Goal: Information Seeking & Learning: Check status

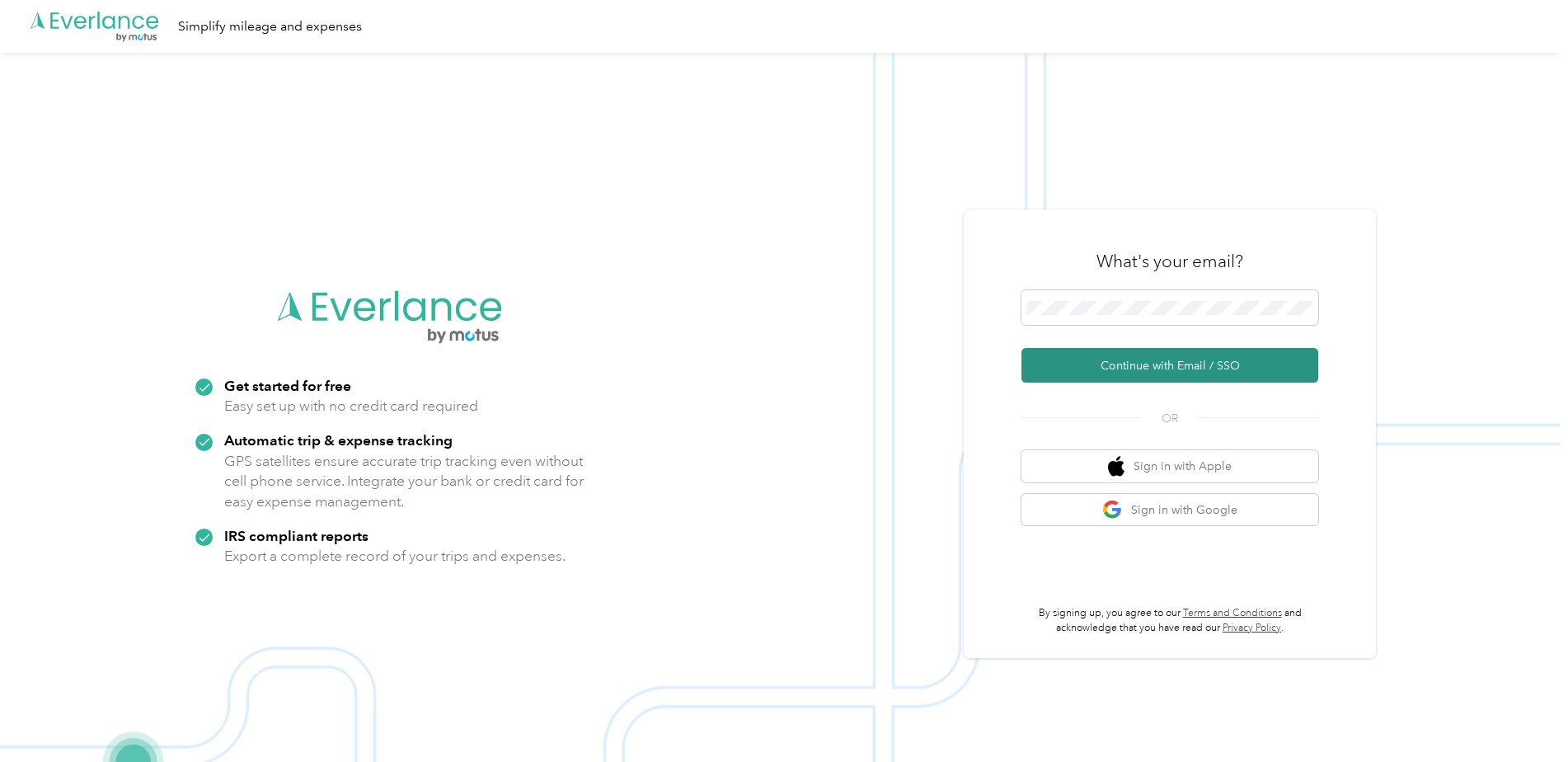
click at [1123, 382] on button "Continue with Email / SSO" at bounding box center [1170, 366] width 297 height 35
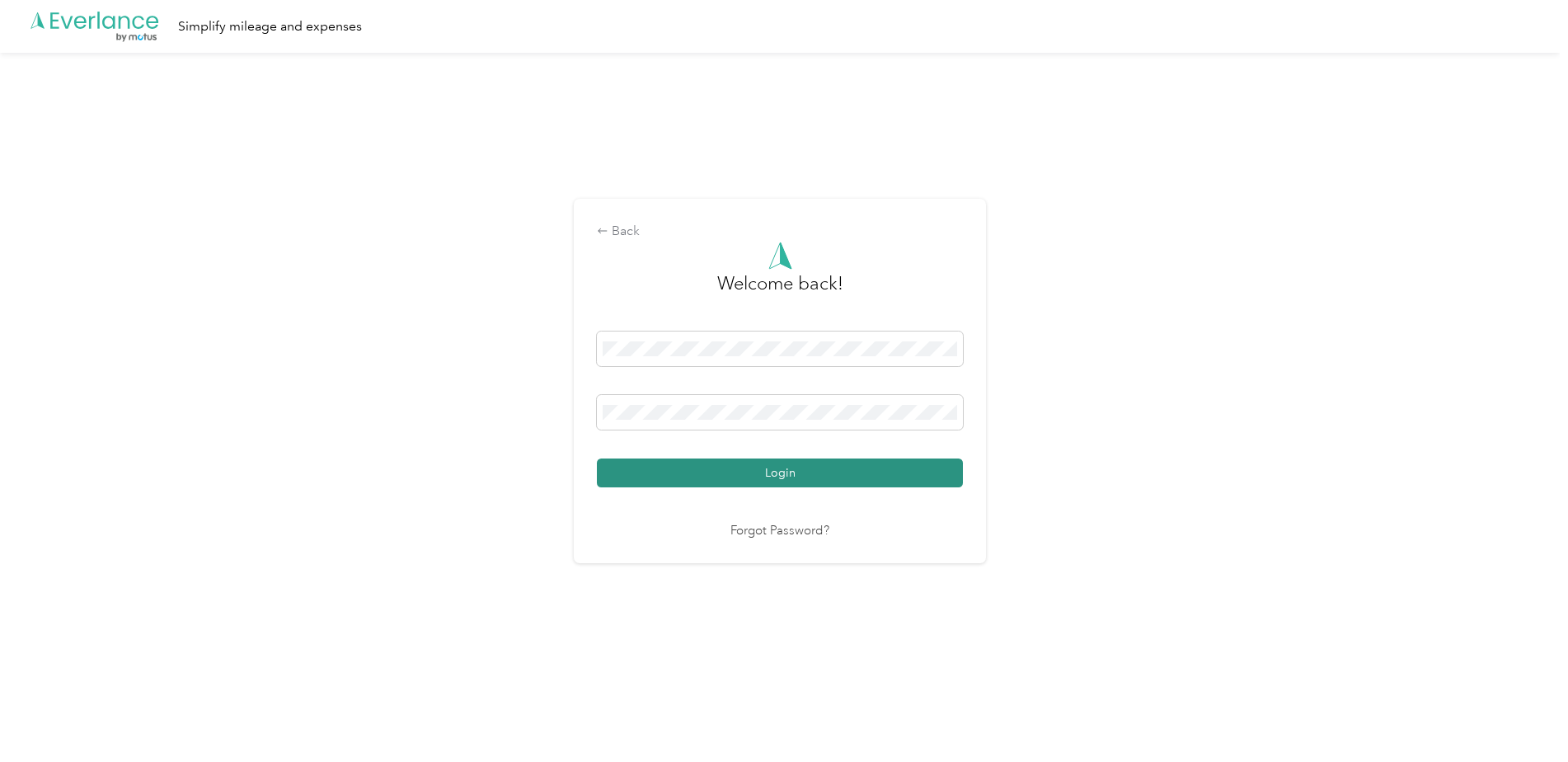
click at [629, 460] on button "Login" at bounding box center [780, 472] width 366 height 29
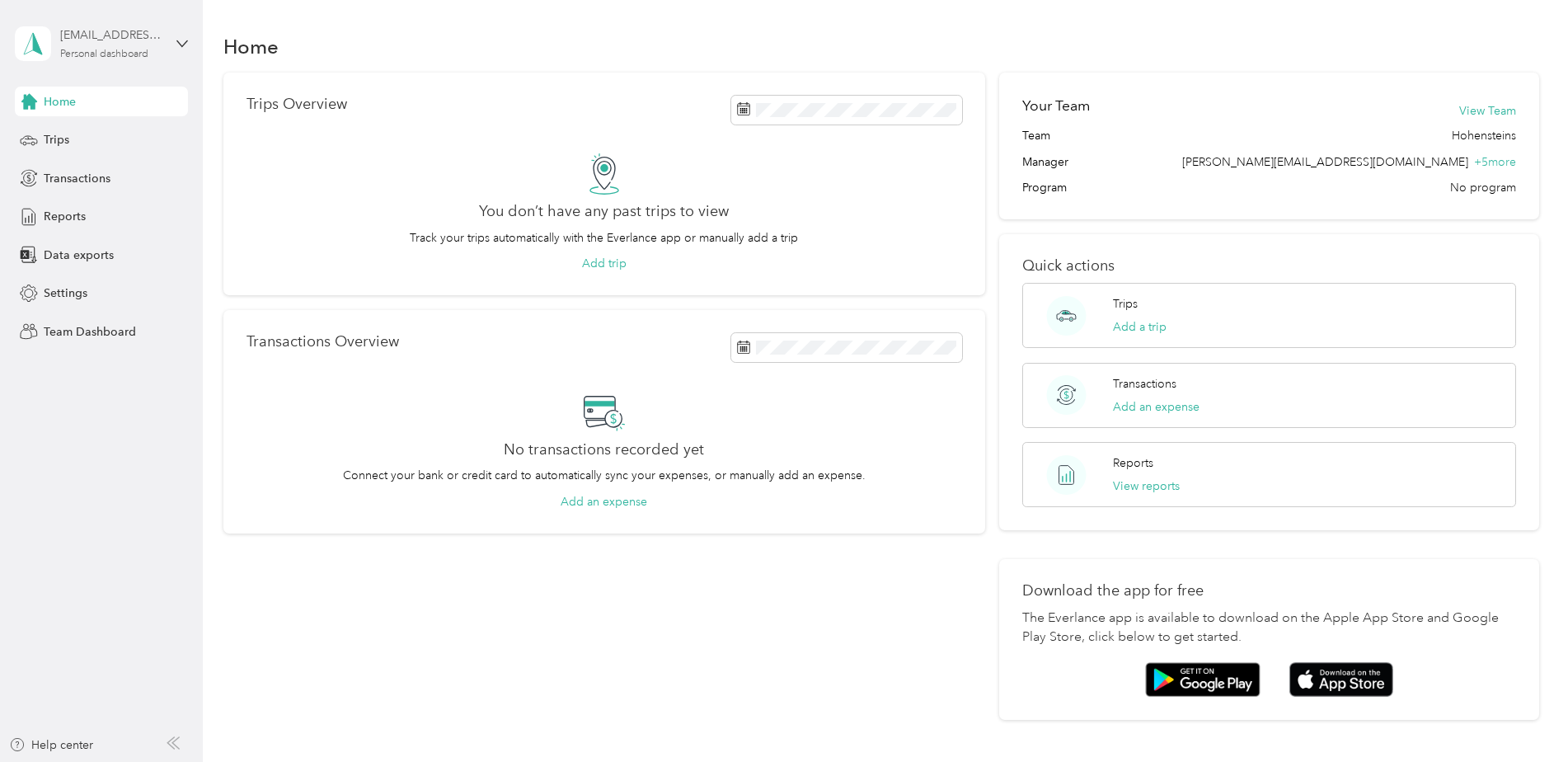
click at [112, 53] on div "Personal dashboard" at bounding box center [104, 54] width 88 height 10
click at [112, 141] on div "Team dashboard" at bounding box center [188, 135] width 324 height 29
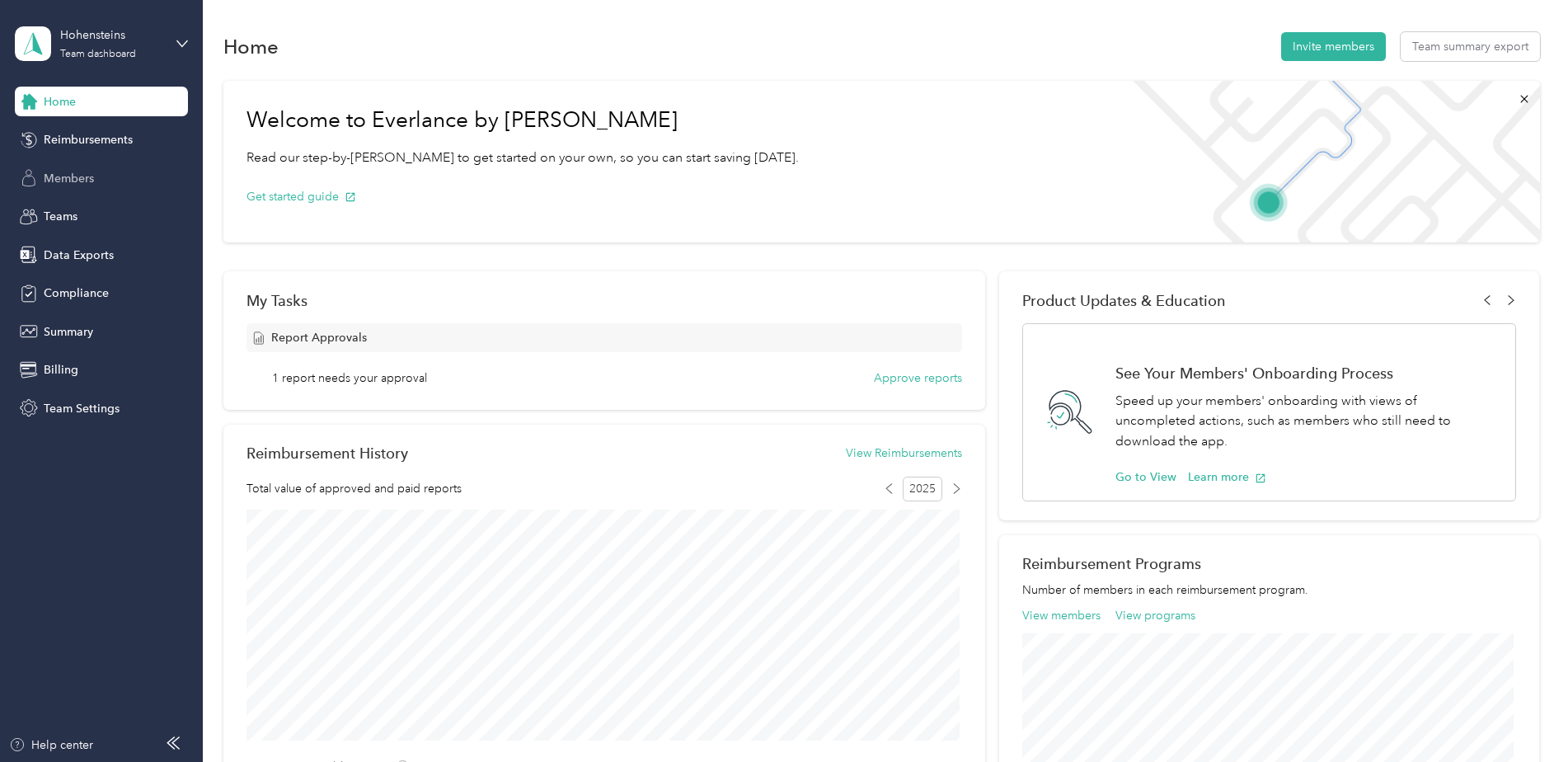
click at [89, 188] on div "Members" at bounding box center [101, 178] width 173 height 30
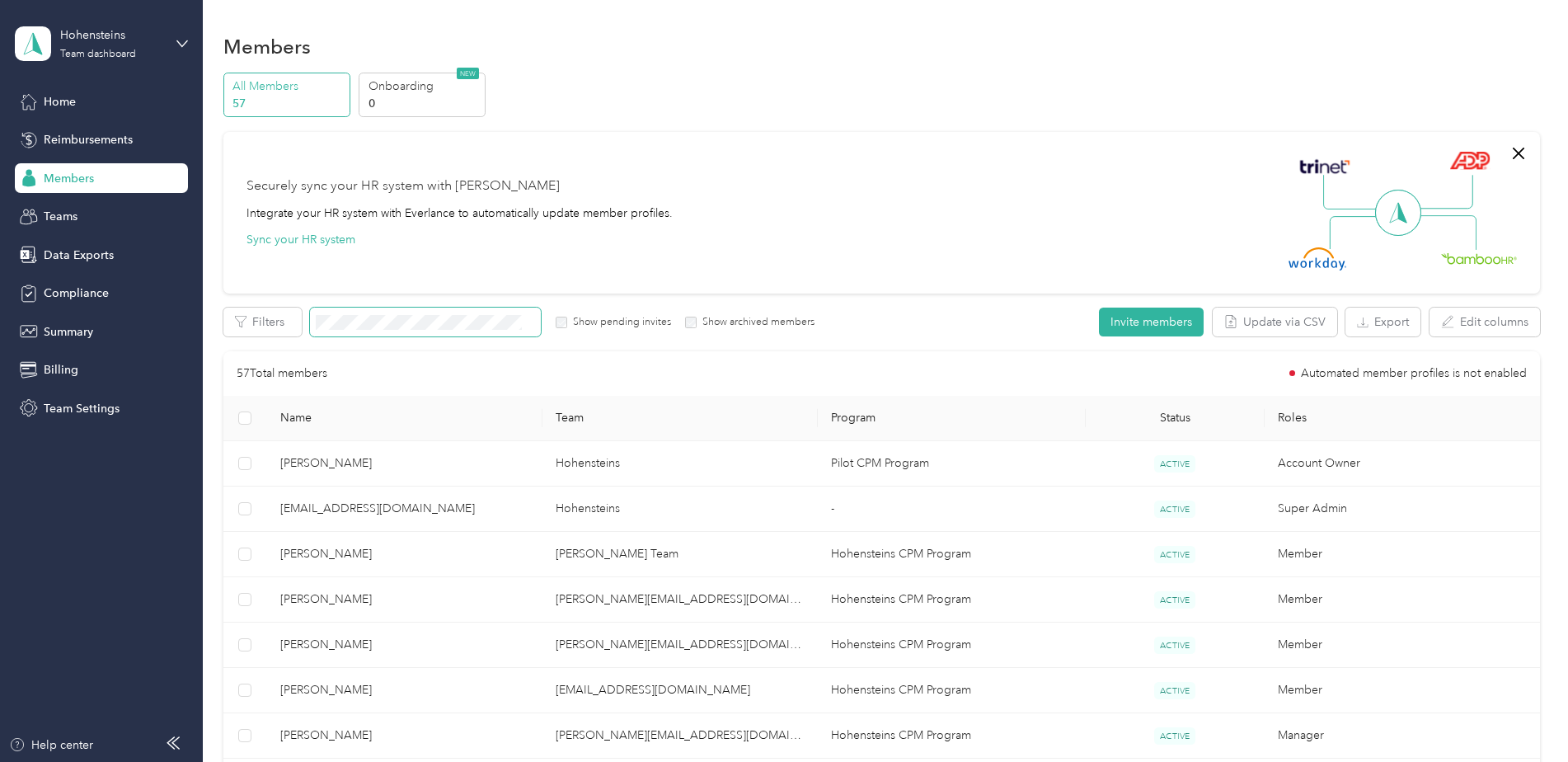
click at [390, 334] on span at bounding box center [425, 321] width 230 height 29
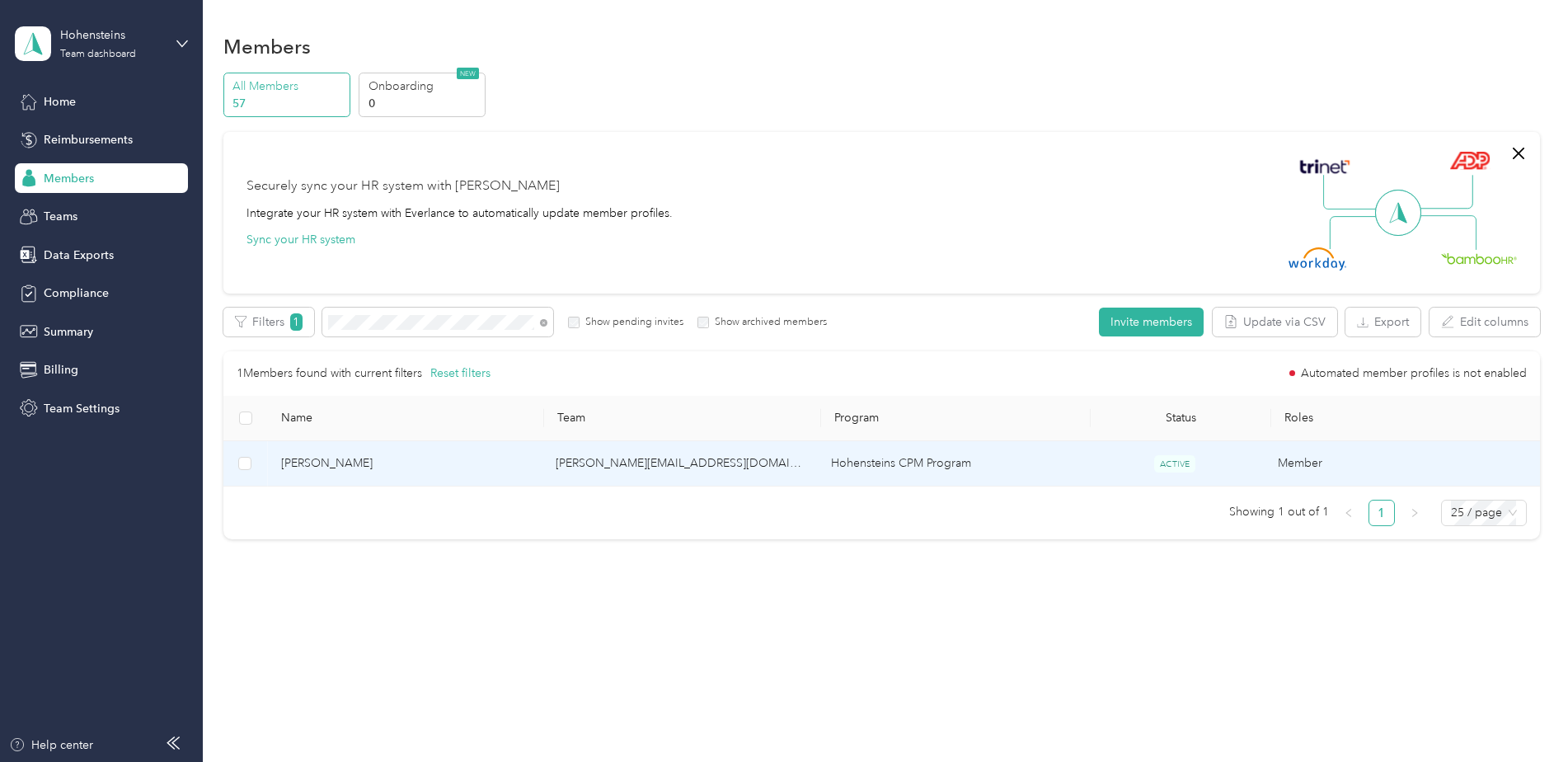
click at [350, 466] on span "[PERSON_NAME]" at bounding box center [405, 463] width 249 height 18
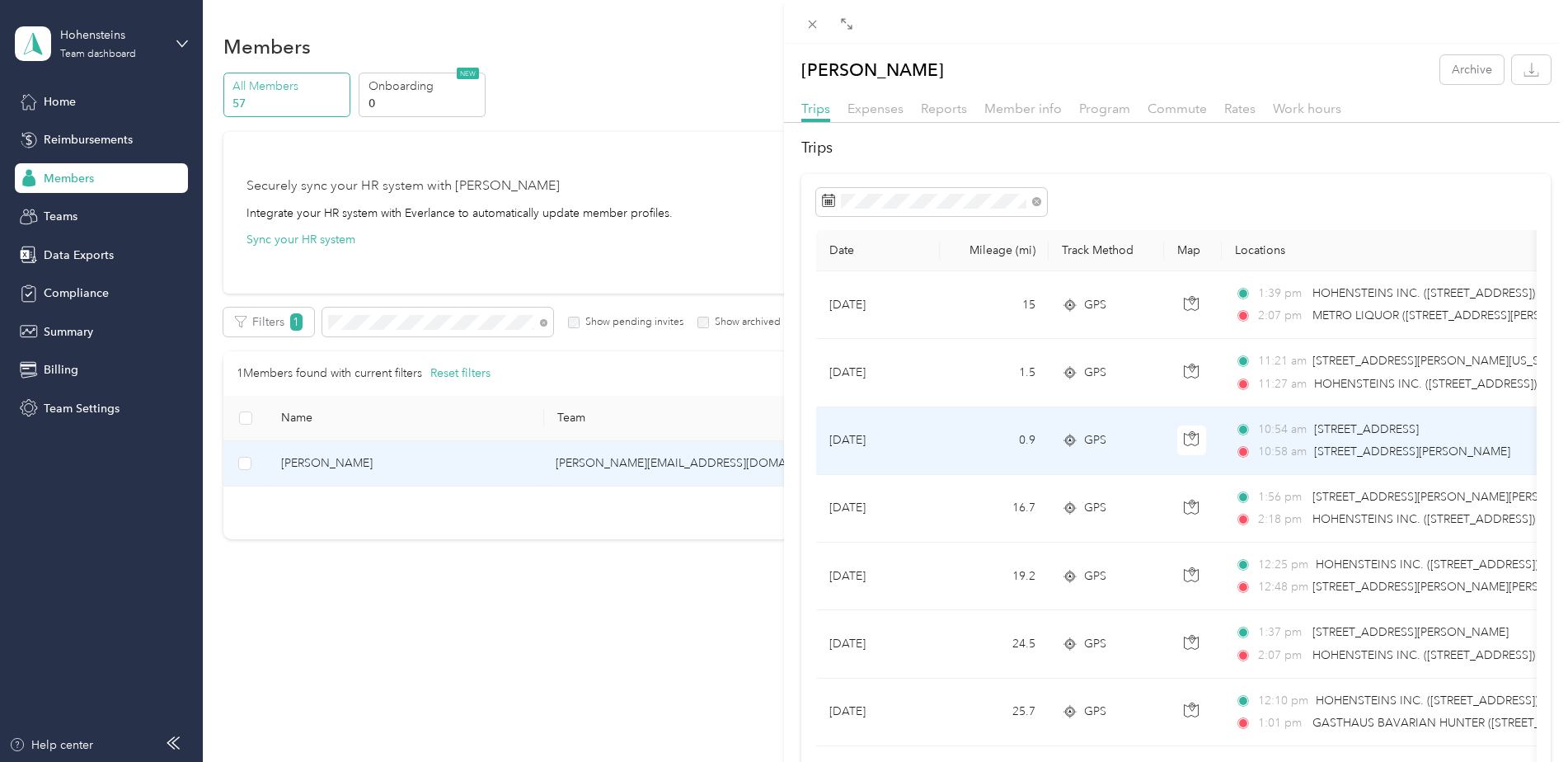
click at [911, 443] on td "[DATE]" at bounding box center [878, 441] width 124 height 67
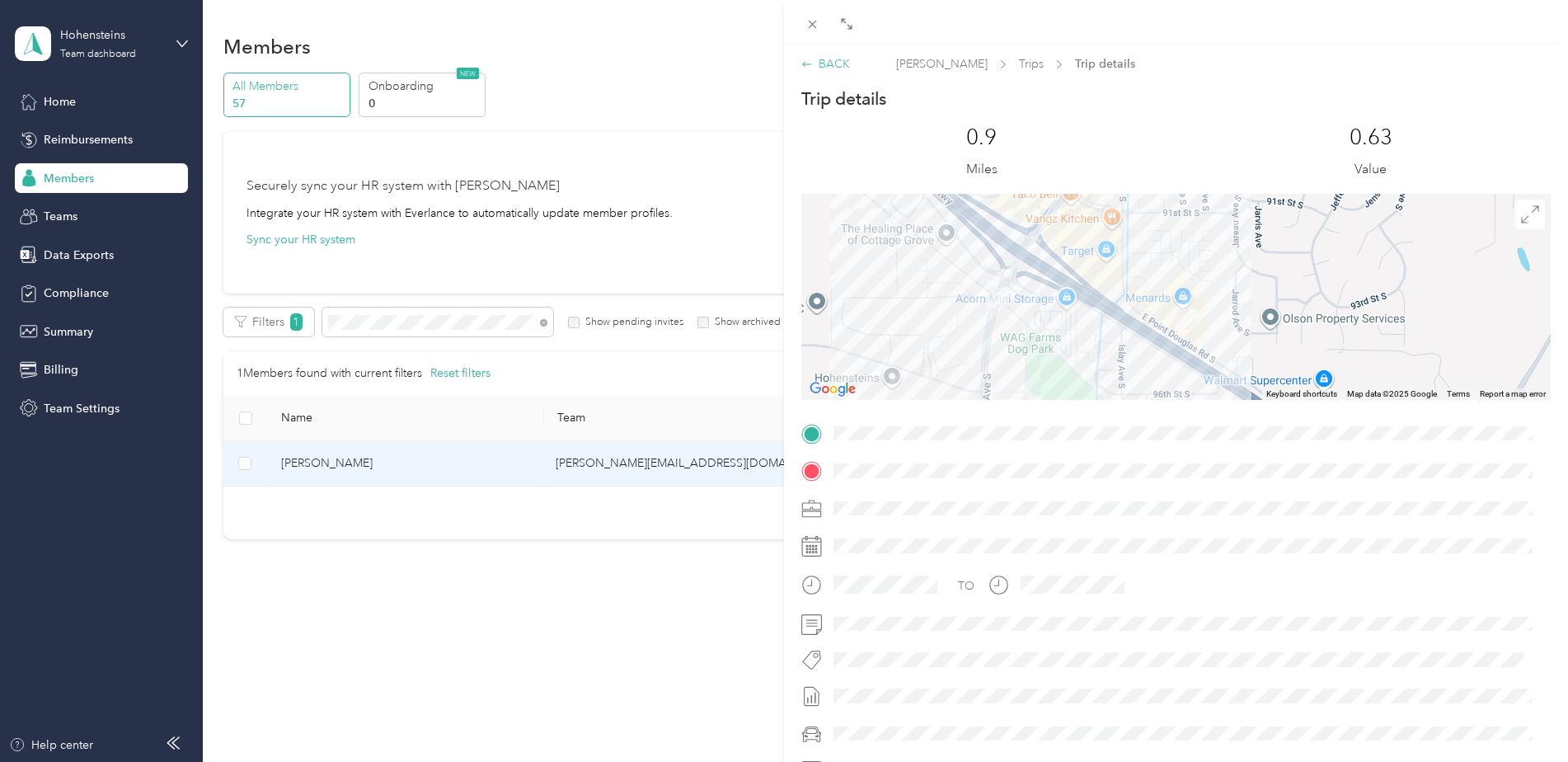
click at [839, 72] on div "BACK" at bounding box center [826, 64] width 49 height 17
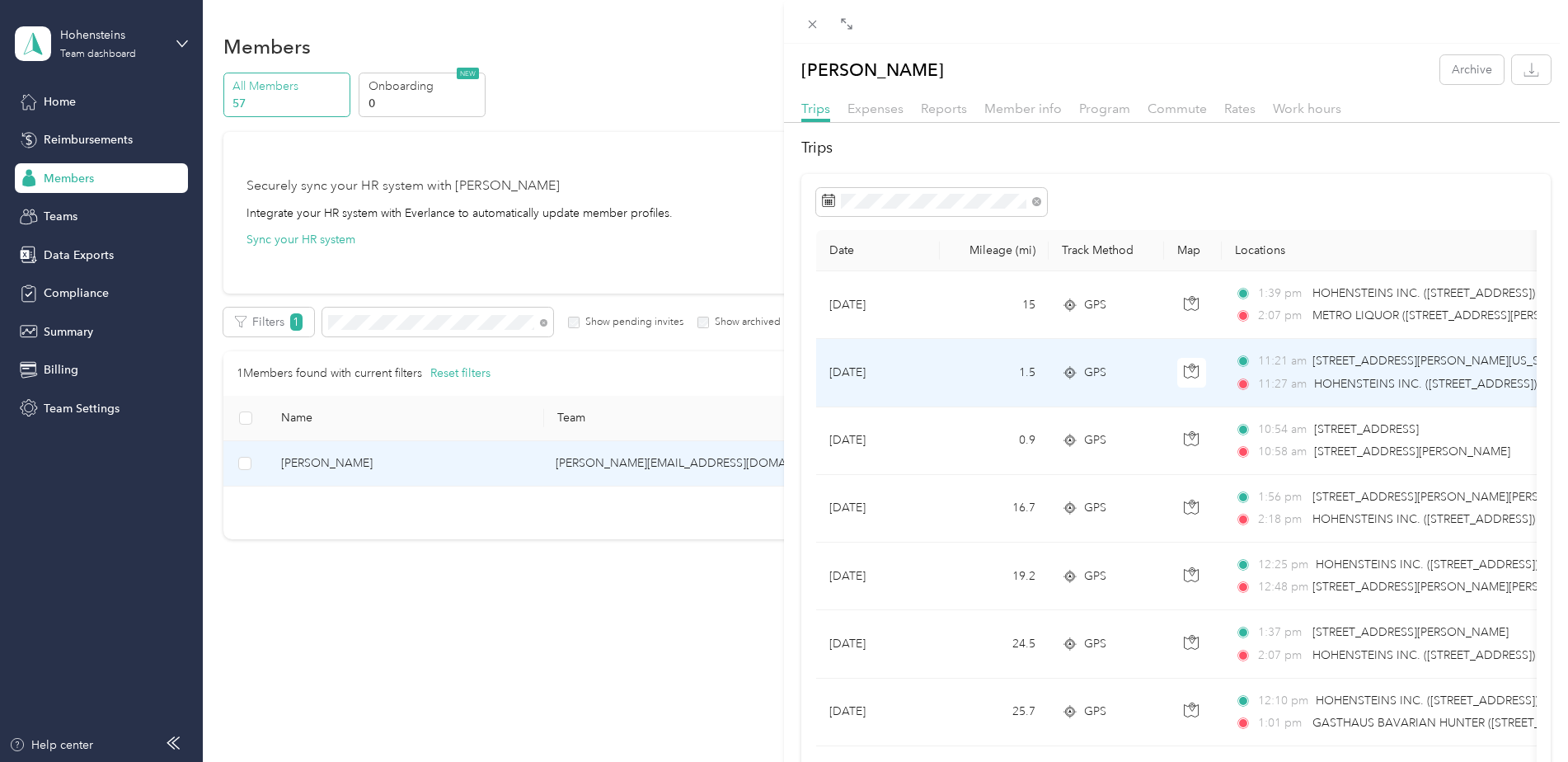
click at [888, 367] on td "[DATE]" at bounding box center [878, 372] width 124 height 67
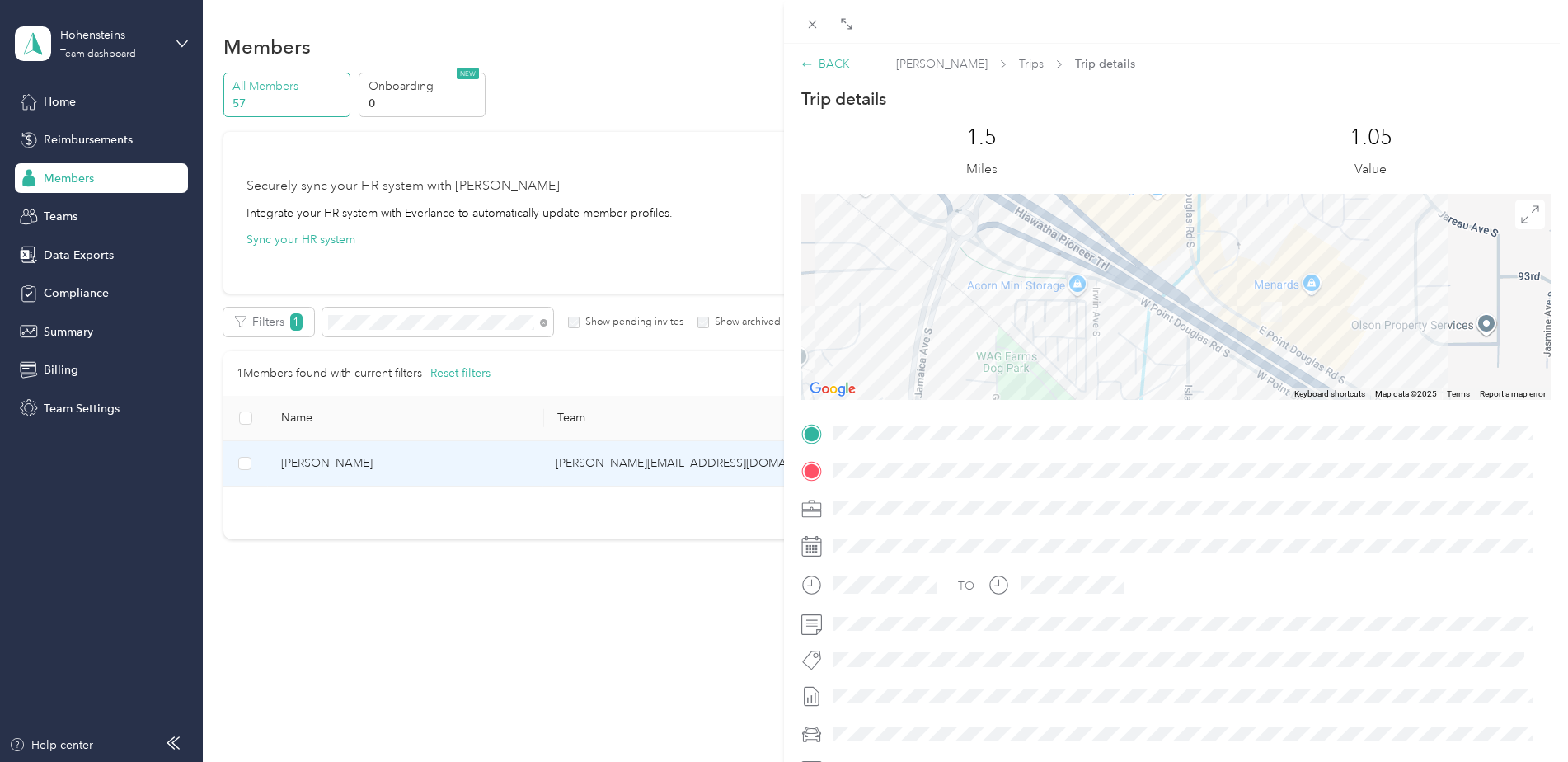
click at [821, 65] on div "BACK" at bounding box center [826, 64] width 49 height 17
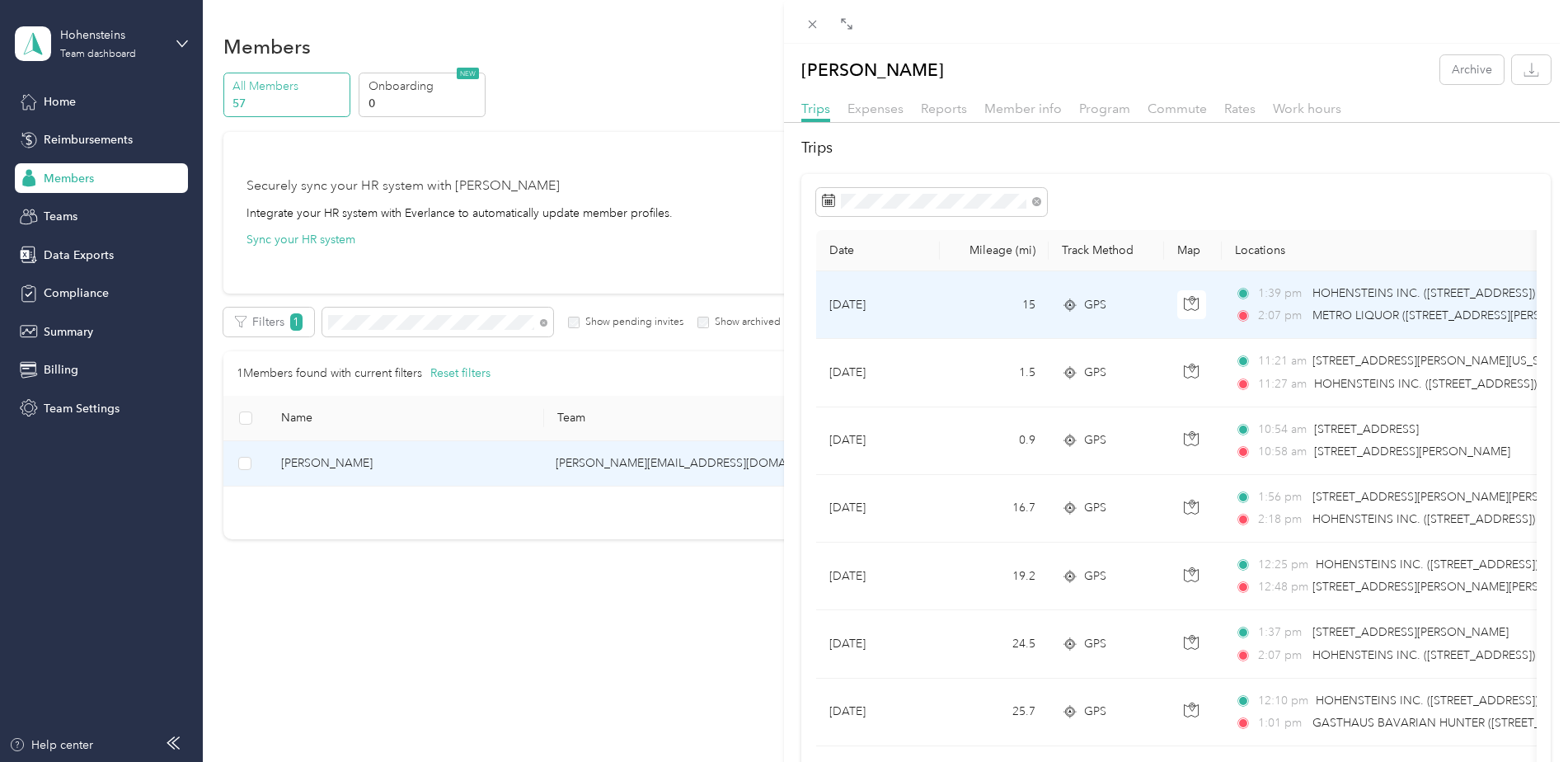
click at [917, 303] on td "[DATE]" at bounding box center [878, 305] width 124 height 67
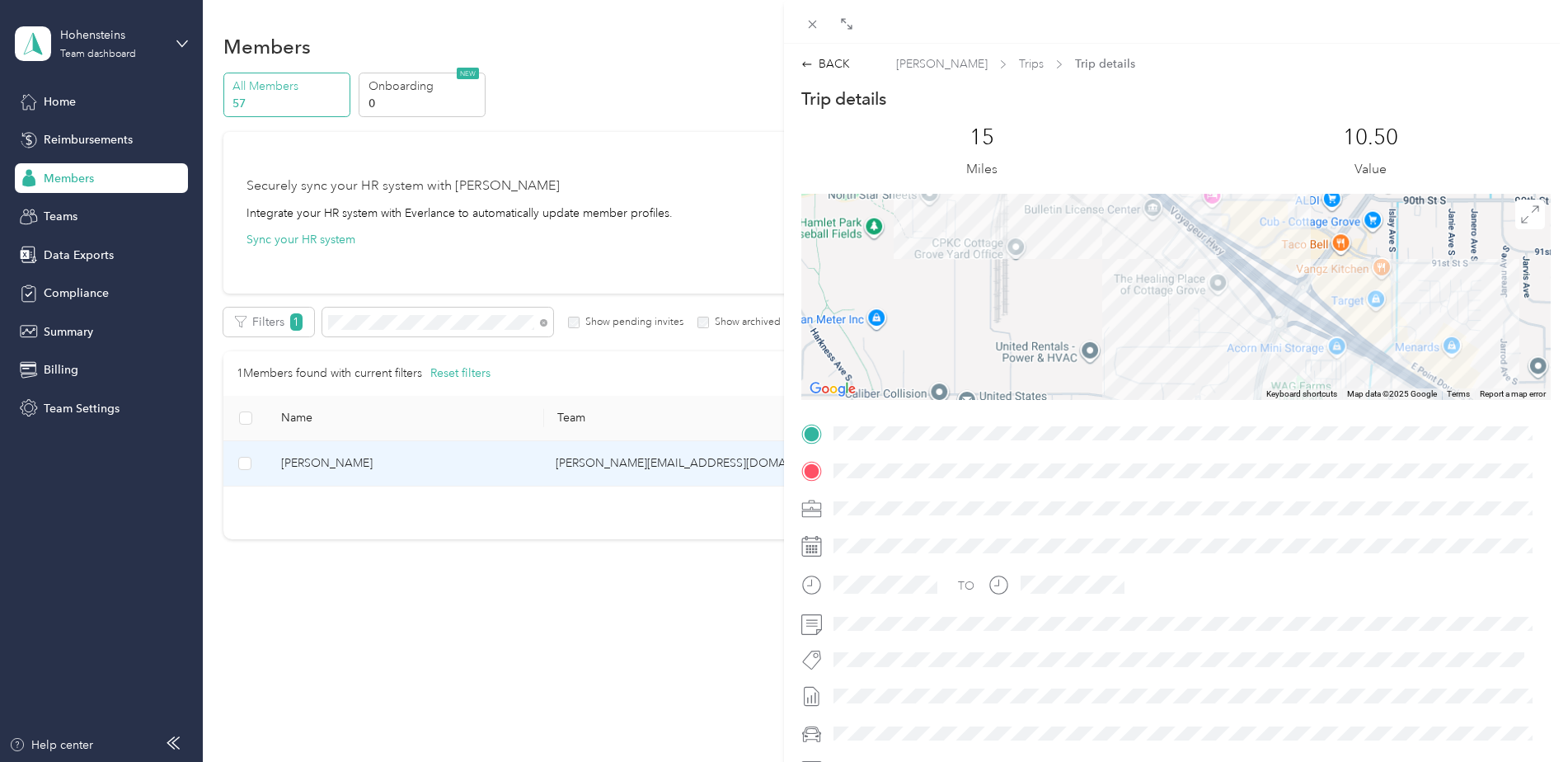
drag, startPoint x: 1100, startPoint y: 244, endPoint x: 1230, endPoint y: 445, distance: 239.4
click at [1230, 445] on div "Trip details This trip cannot be edited because it is either under review, appr…" at bounding box center [1176, 455] width 750 height 735
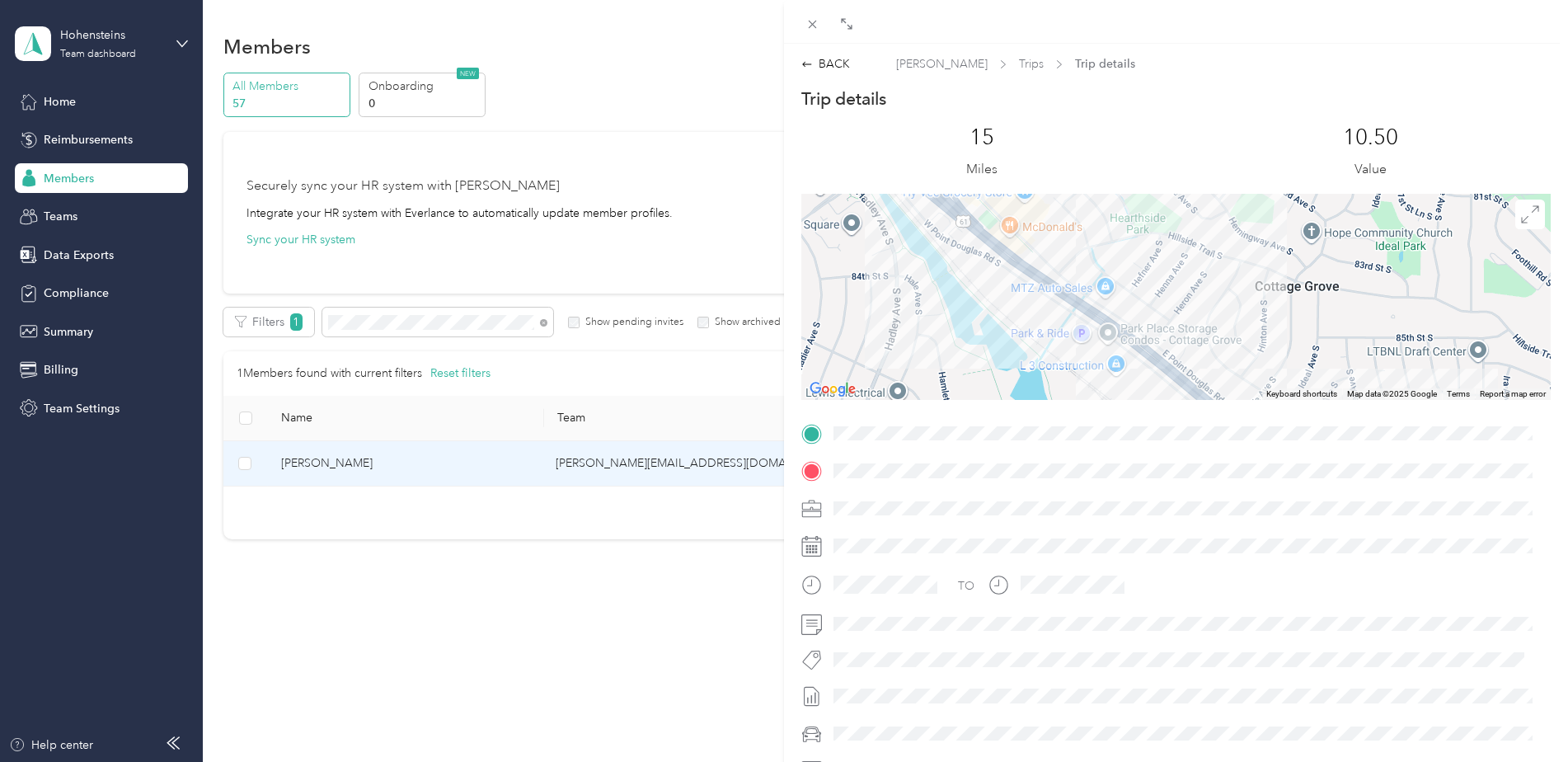
drag, startPoint x: 1103, startPoint y: 287, endPoint x: 1172, endPoint y: 393, distance: 126.5
click at [1172, 393] on div at bounding box center [1176, 297] width 750 height 206
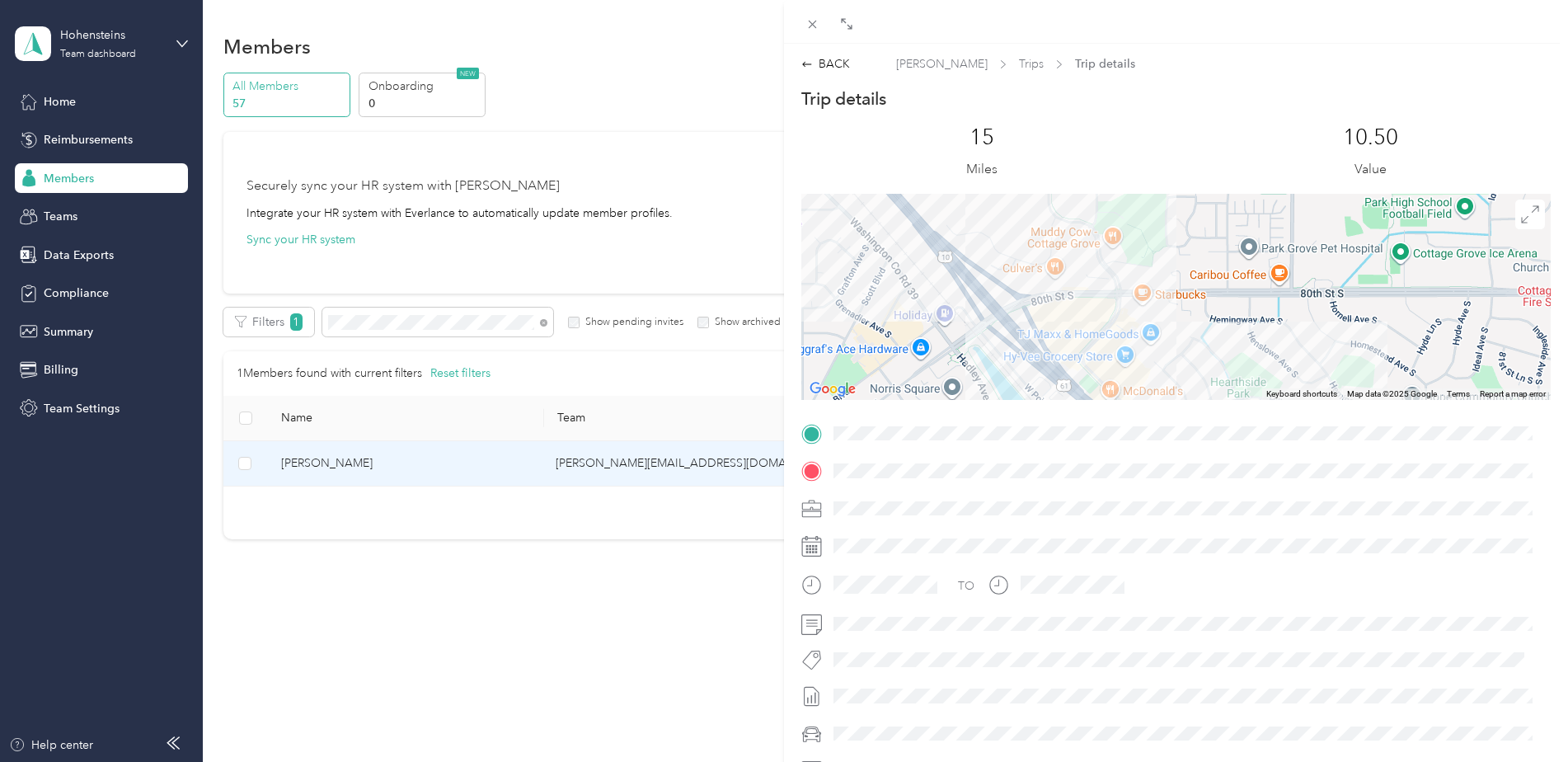
drag, startPoint x: 1041, startPoint y: 247, endPoint x: 1125, endPoint y: 390, distance: 165.8
click at [1125, 390] on div at bounding box center [1176, 297] width 750 height 206
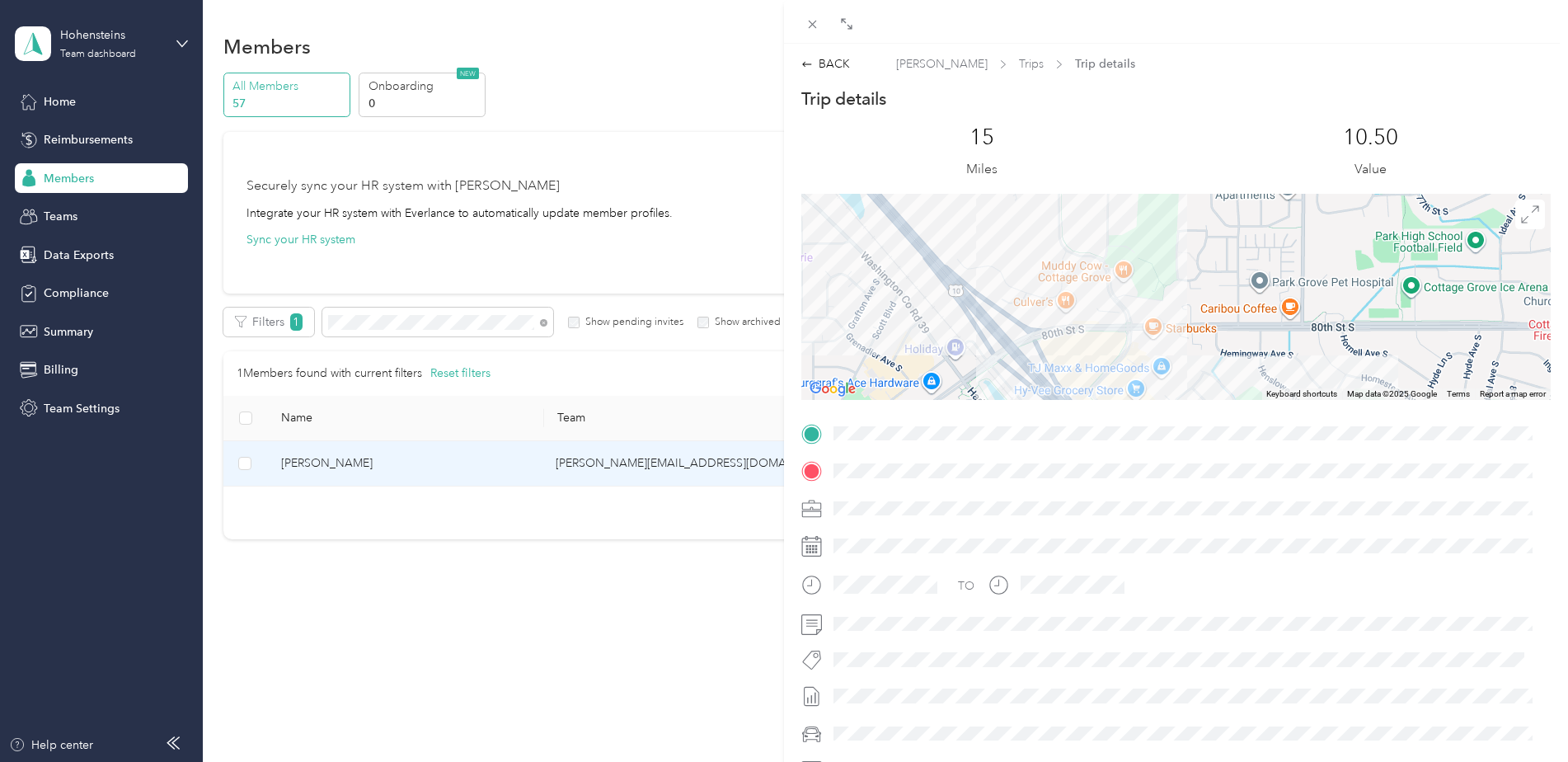
drag, startPoint x: 1097, startPoint y: 276, endPoint x: 1111, endPoint y: 313, distance: 39.6
click at [1111, 313] on div at bounding box center [1176, 297] width 750 height 206
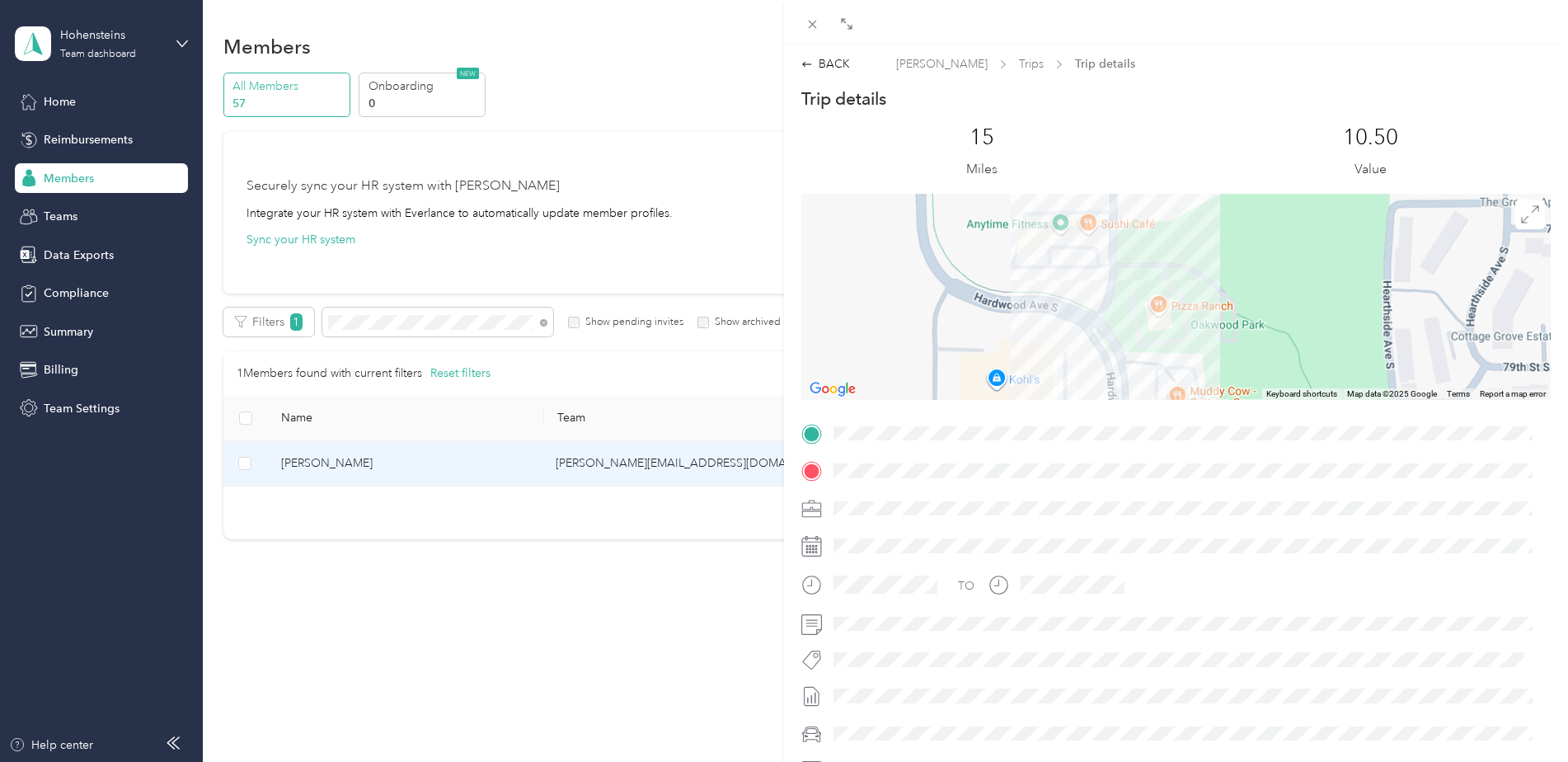
drag, startPoint x: 1097, startPoint y: 233, endPoint x: 1101, endPoint y: 338, distance: 105.1
click at [1101, 338] on div at bounding box center [1176, 297] width 750 height 206
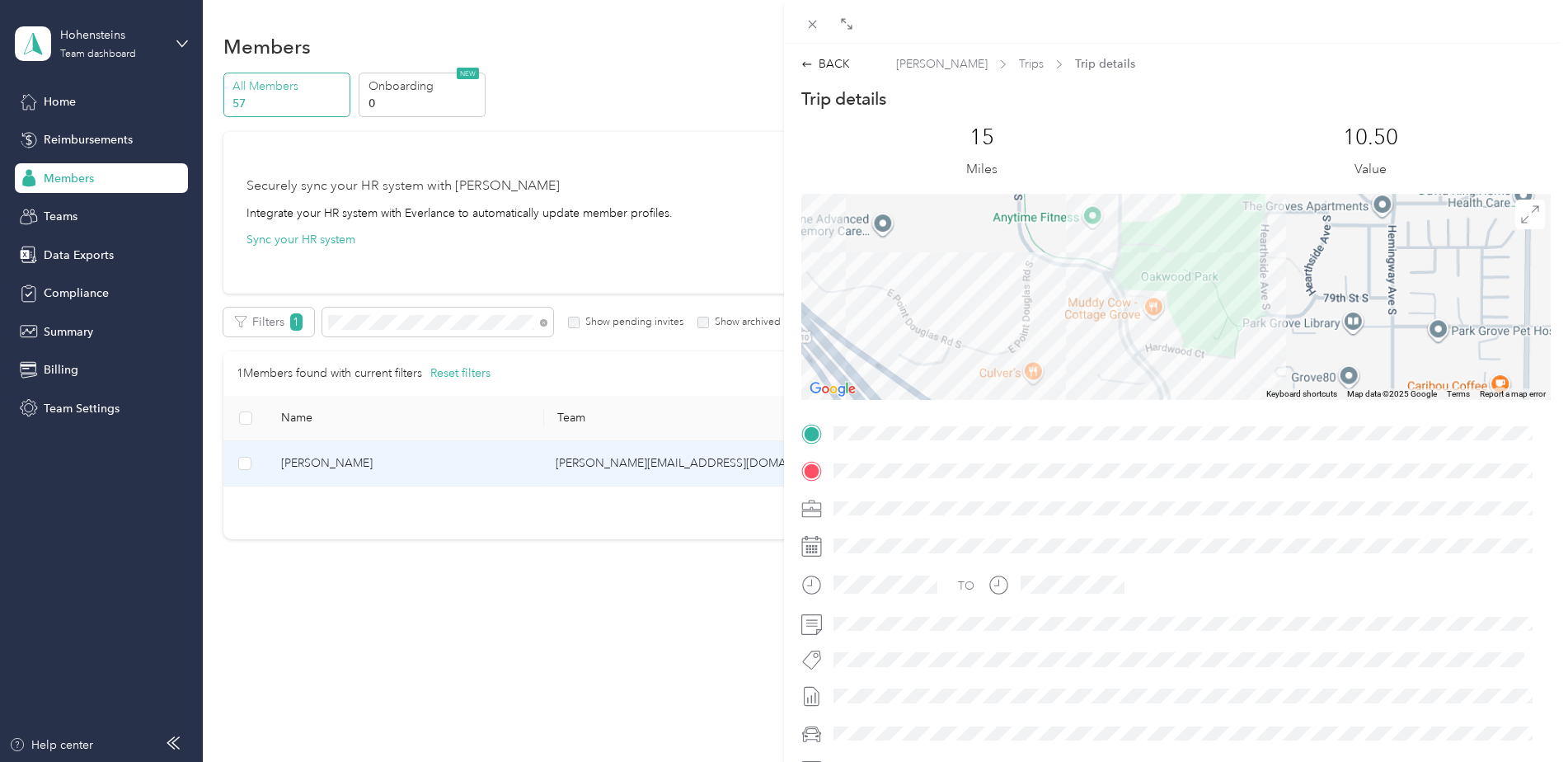
drag, startPoint x: 1092, startPoint y: 344, endPoint x: 1103, endPoint y: 226, distance: 118.5
click at [1103, 226] on div at bounding box center [1176, 297] width 750 height 206
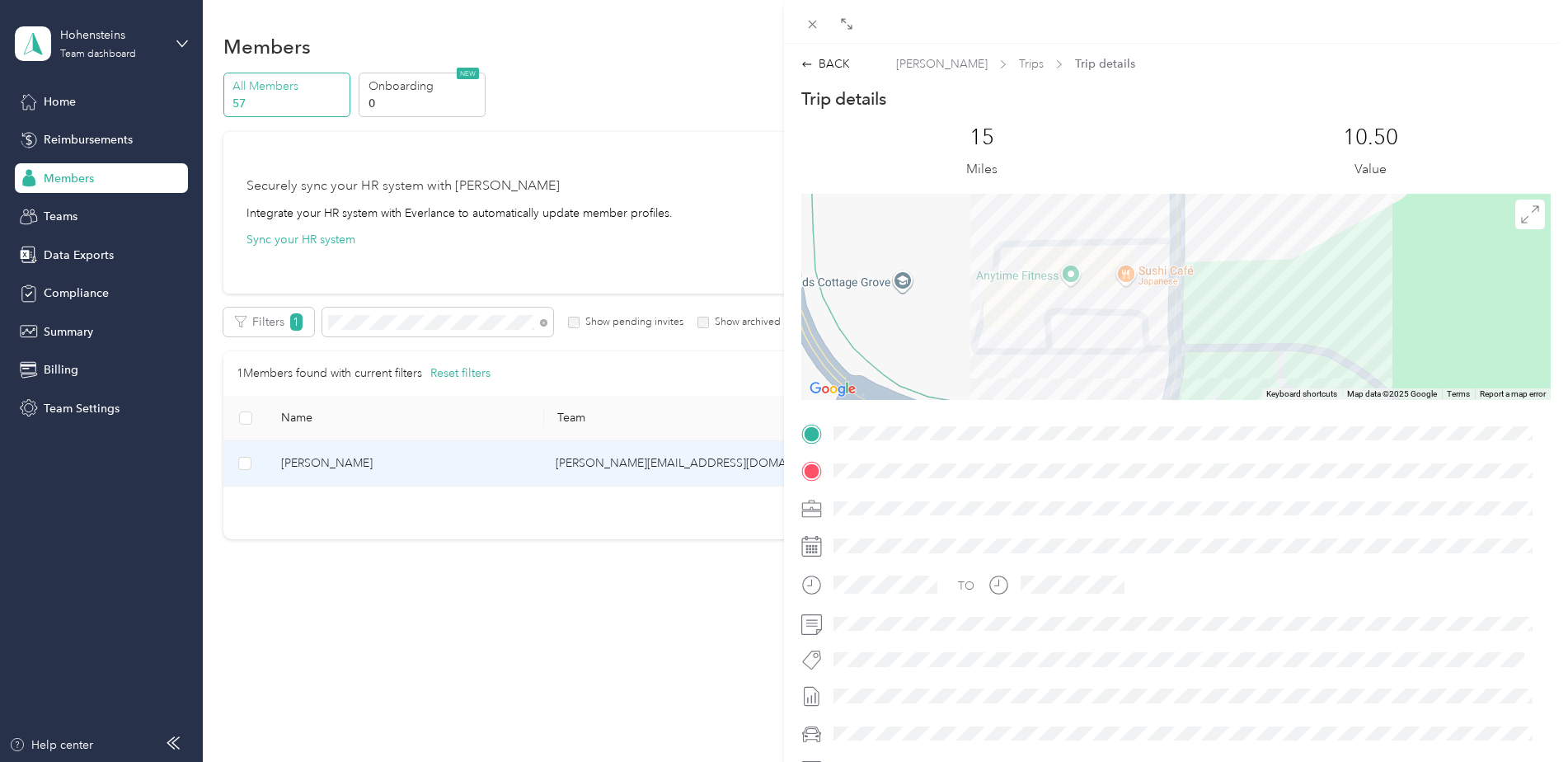
drag, startPoint x: 1097, startPoint y: 285, endPoint x: 929, endPoint y: 252, distance: 171.2
click at [929, 252] on div at bounding box center [1176, 297] width 750 height 206
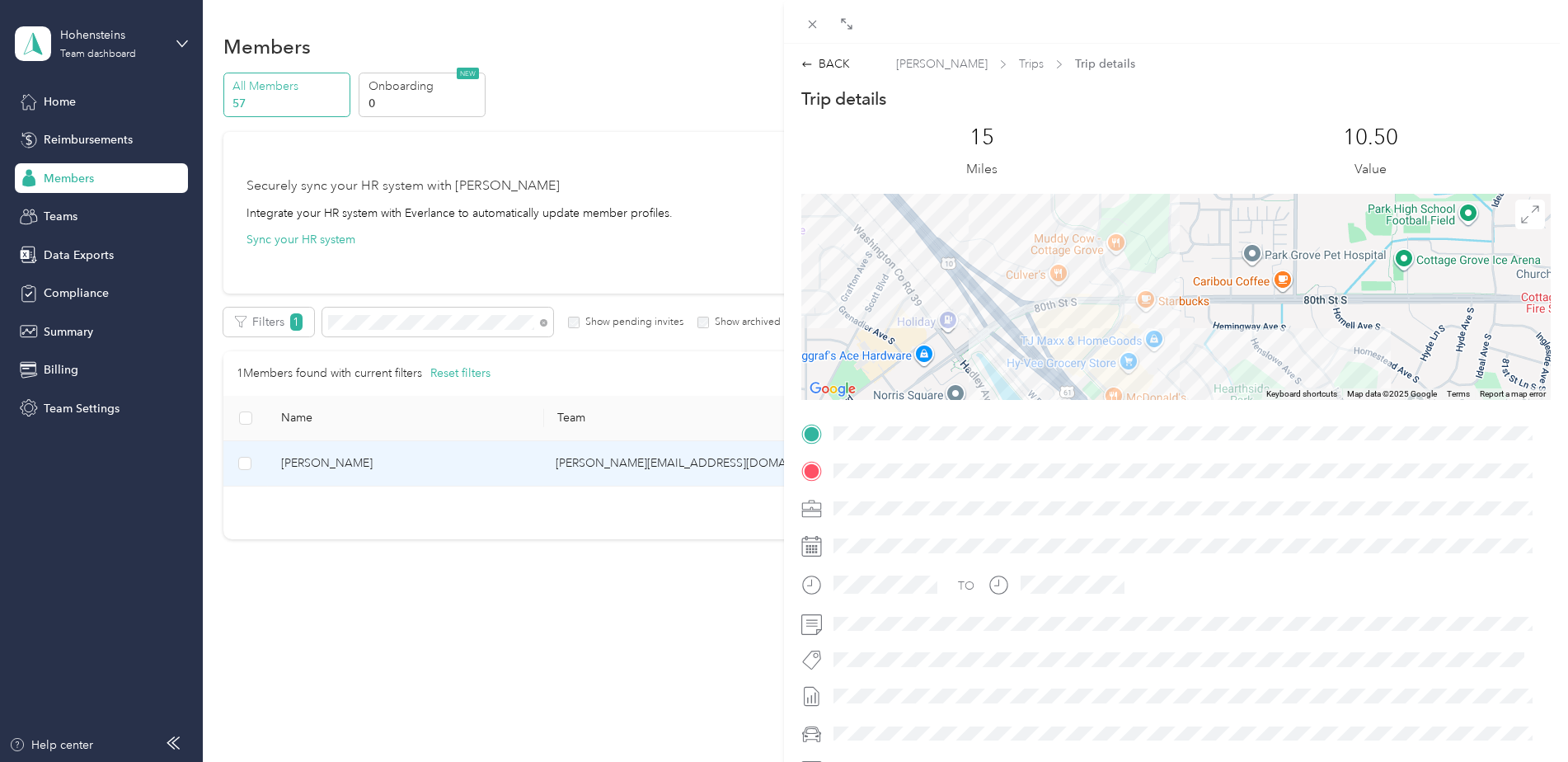
drag, startPoint x: 928, startPoint y: 268, endPoint x: 1101, endPoint y: 245, distance: 174.5
click at [1101, 245] on div at bounding box center [1176, 297] width 750 height 206
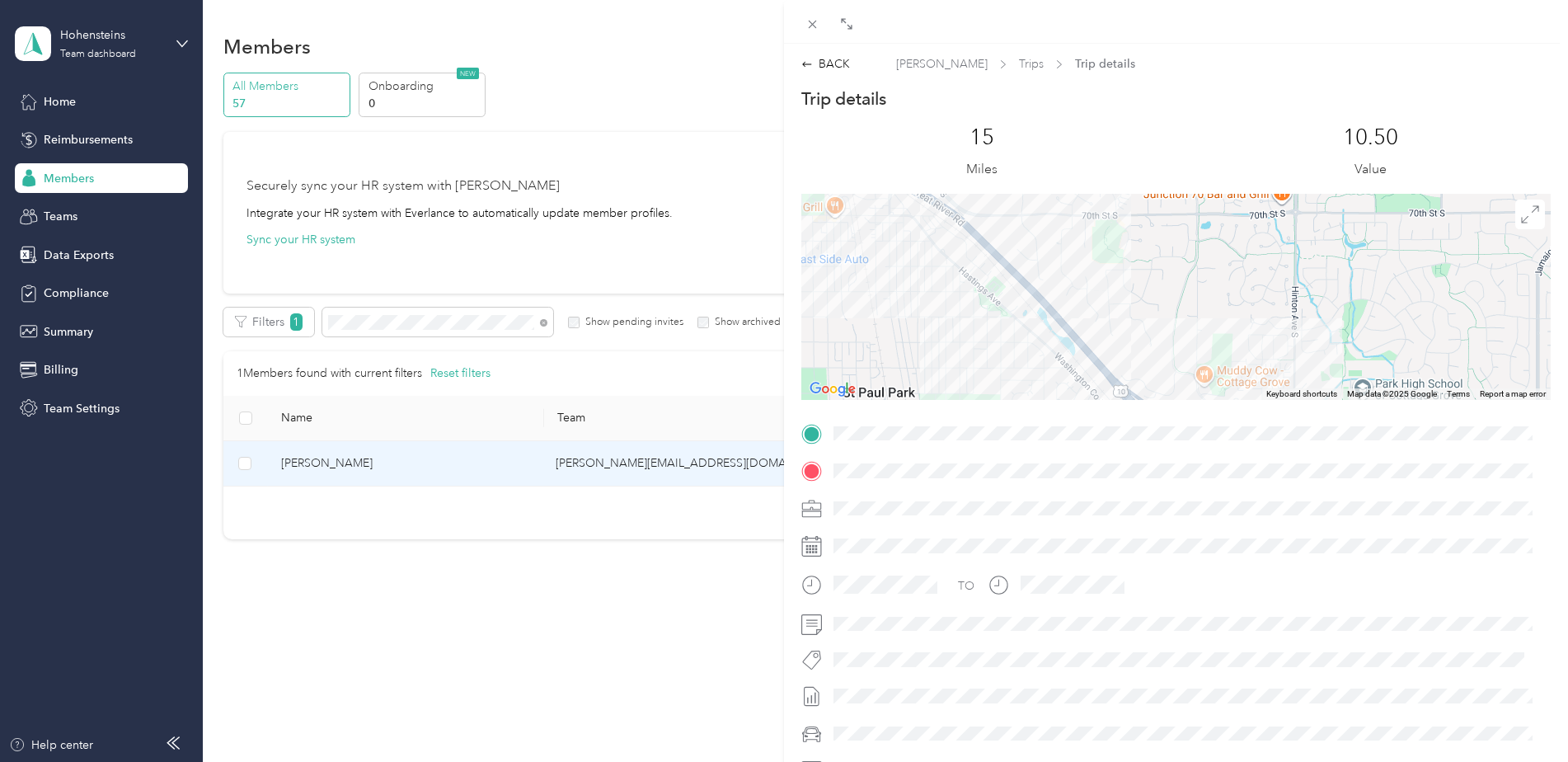
drag, startPoint x: 1030, startPoint y: 357, endPoint x: 1057, endPoint y: 330, distance: 38.2
click at [1105, 402] on div "Trip details This trip cannot be edited because it is either under review, appr…" at bounding box center [1176, 455] width 750 height 735
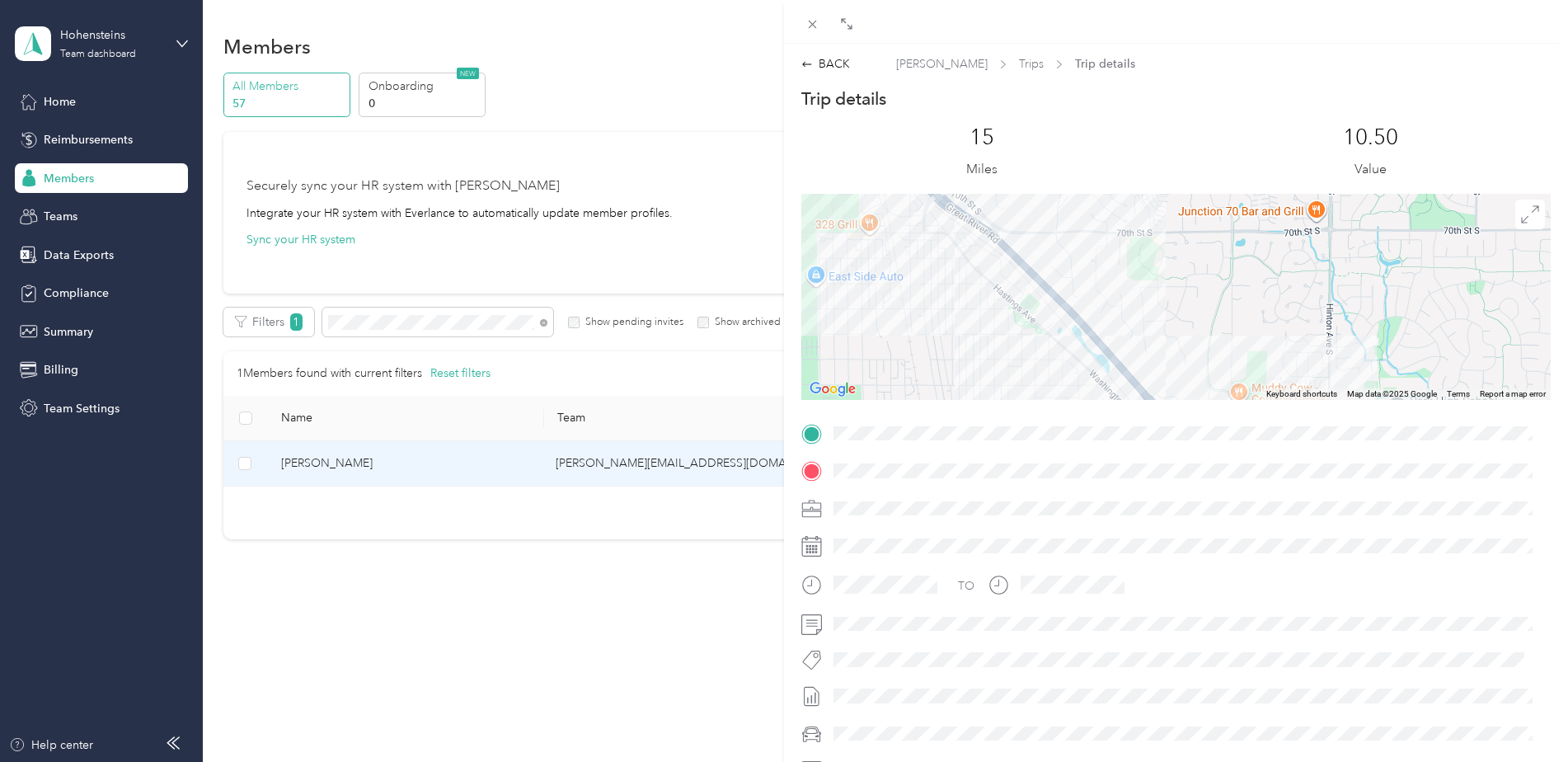
drag, startPoint x: 1006, startPoint y: 251, endPoint x: 1123, endPoint y: 331, distance: 141.7
click at [1122, 331] on div at bounding box center [1176, 297] width 750 height 206
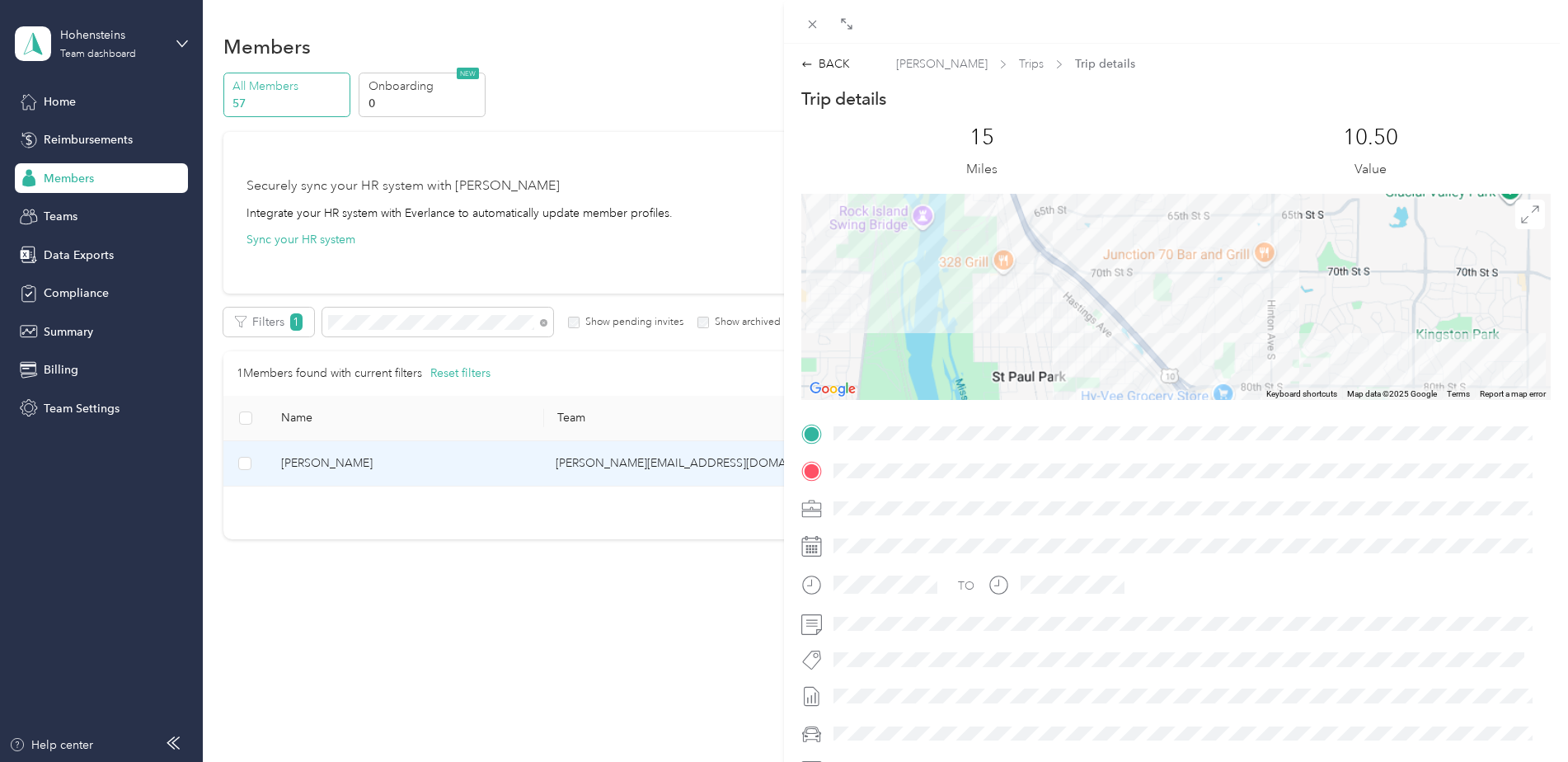
drag, startPoint x: 1035, startPoint y: 230, endPoint x: 1112, endPoint y: 382, distance: 170.4
click at [1112, 382] on div at bounding box center [1176, 297] width 750 height 206
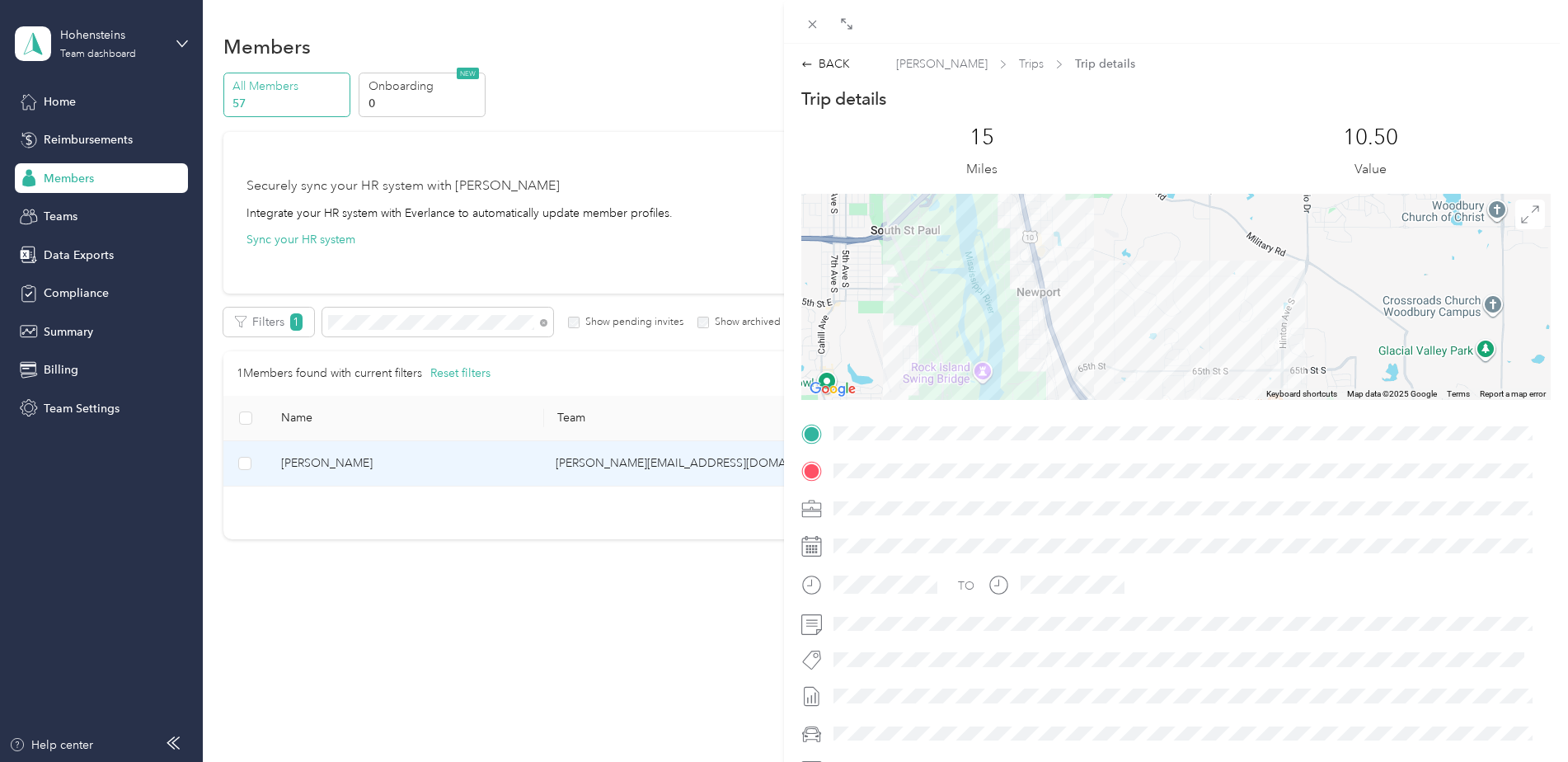
drag, startPoint x: 1112, startPoint y: 382, endPoint x: 1049, endPoint y: 334, distance: 79.2
click at [1063, 381] on div at bounding box center [1176, 297] width 750 height 206
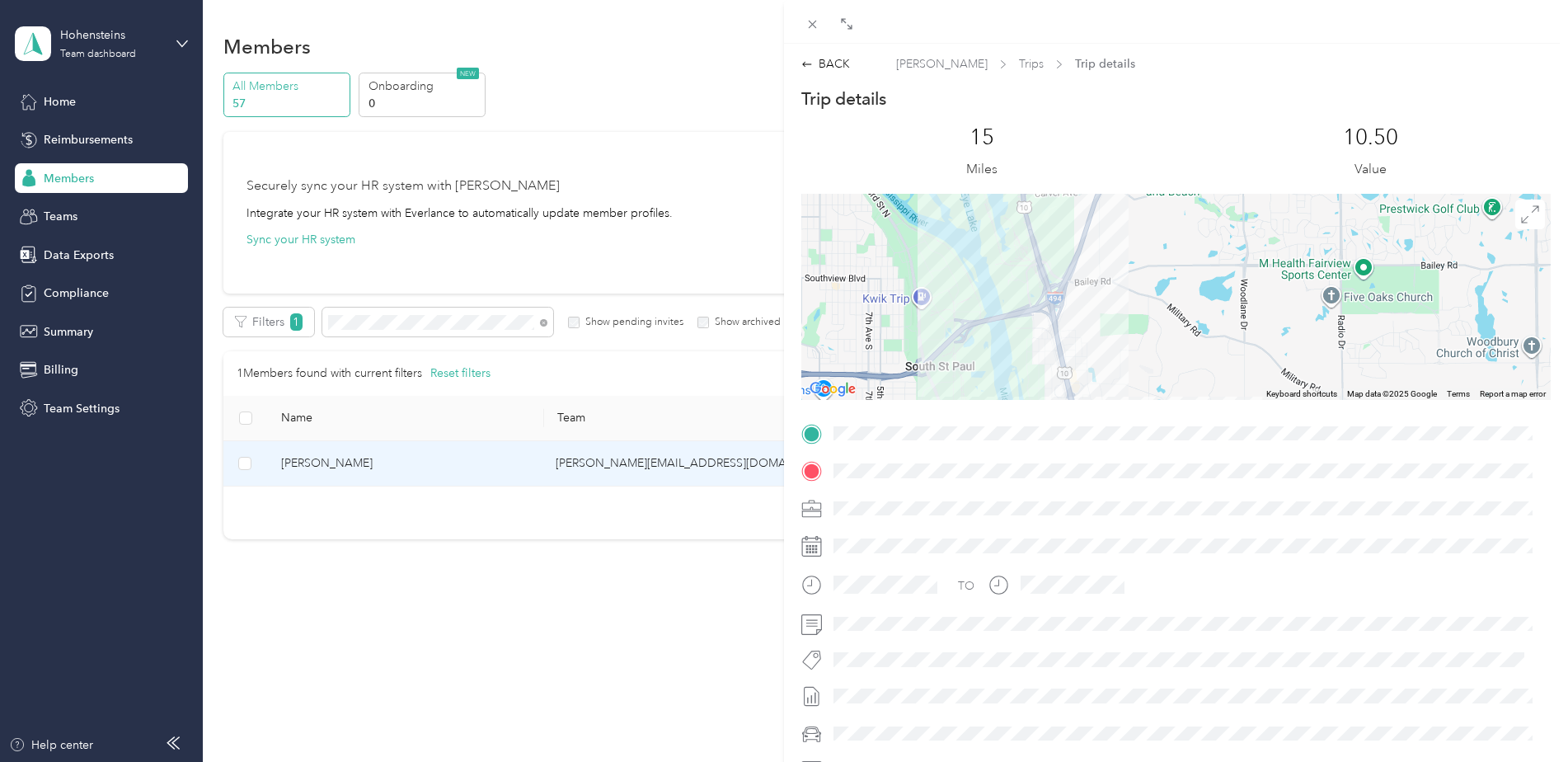
drag, startPoint x: 1026, startPoint y: 233, endPoint x: 1057, endPoint y: 360, distance: 130.7
click at [1057, 360] on div at bounding box center [1176, 297] width 750 height 206
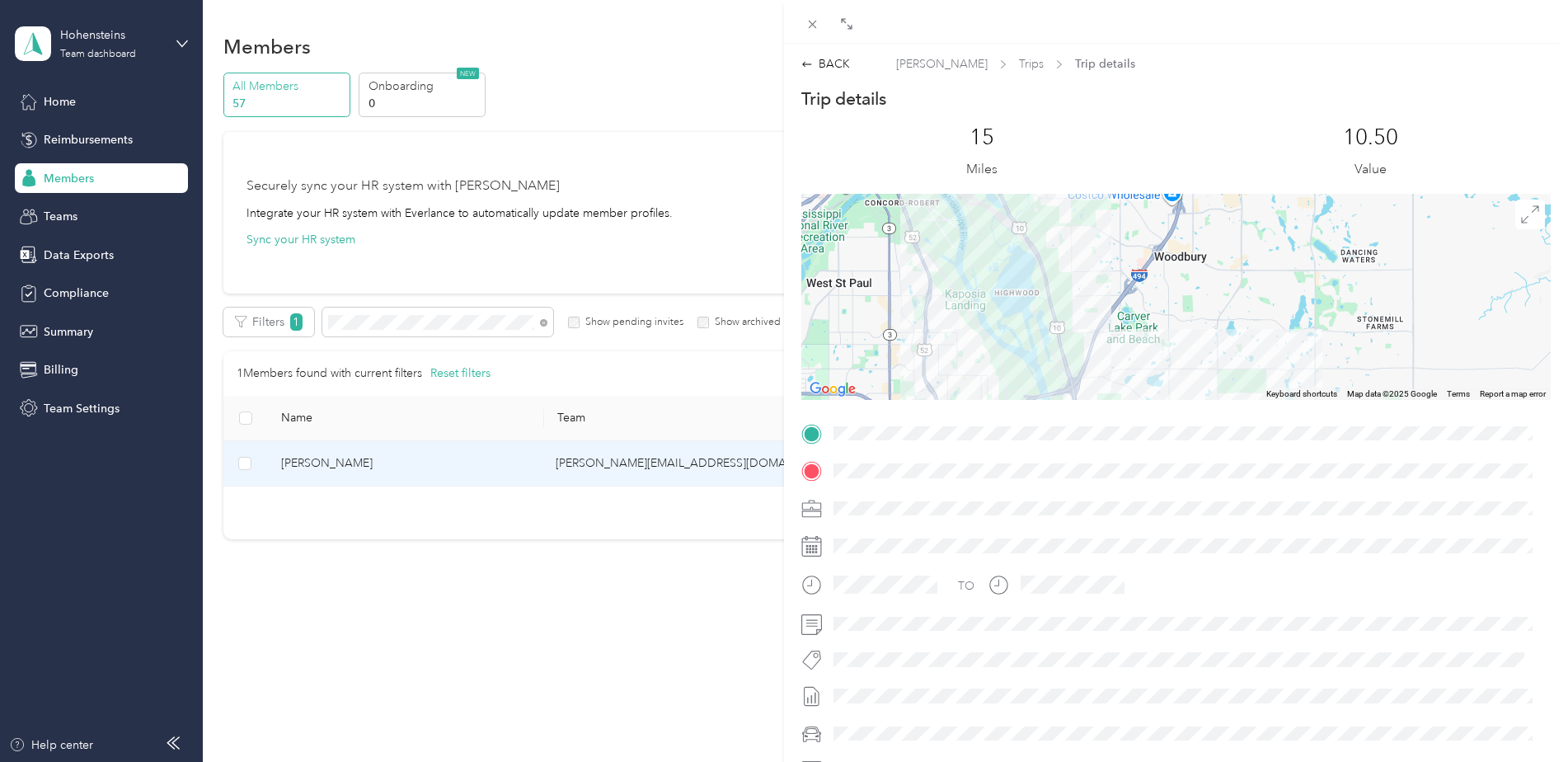
drag, startPoint x: 1051, startPoint y: 344, endPoint x: 1069, endPoint y: 410, distance: 68.4
click at [1069, 410] on div "Trip details This trip cannot be edited because it is either under review, appr…" at bounding box center [1176, 455] width 750 height 735
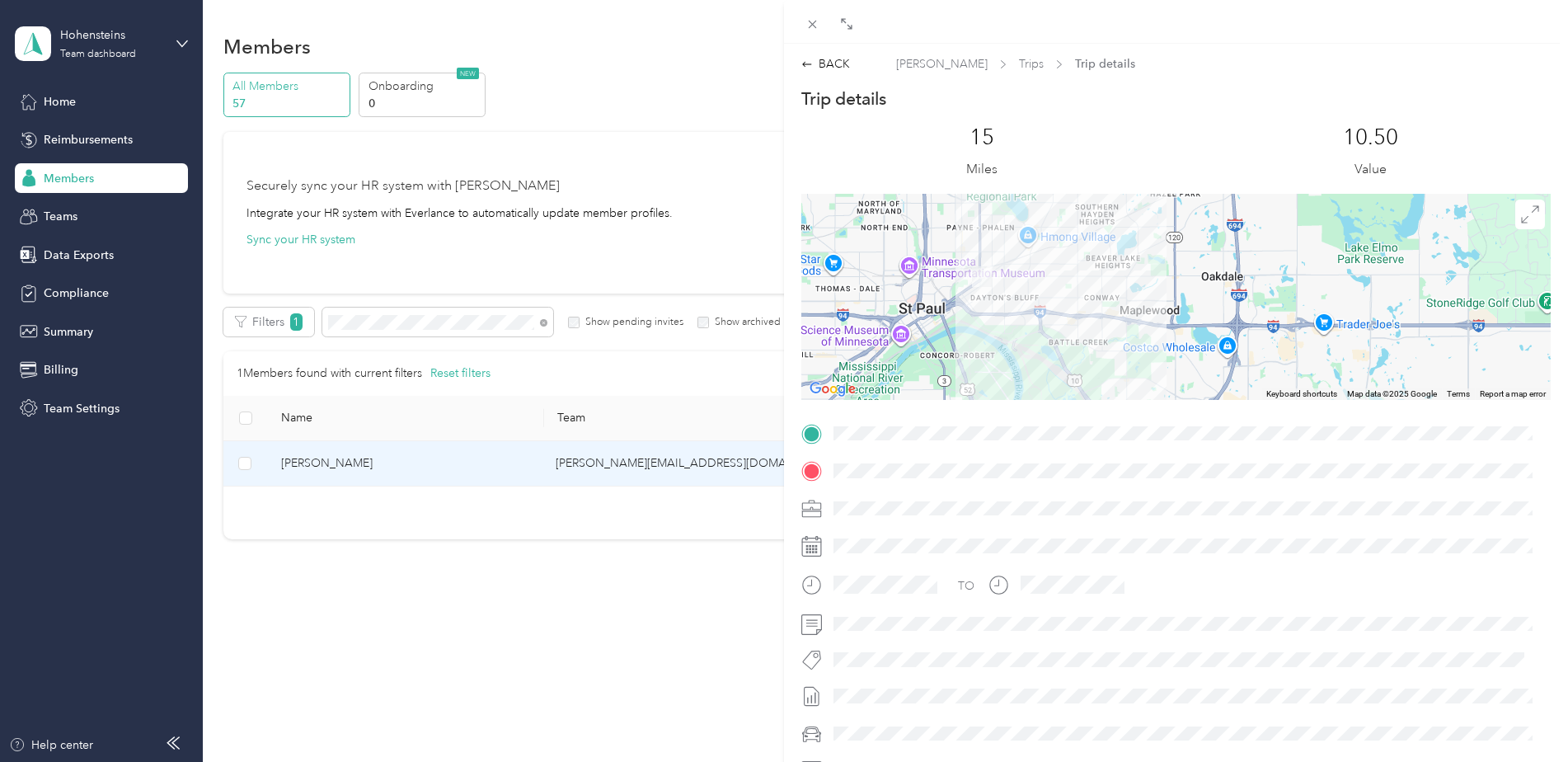
drag, startPoint x: 979, startPoint y: 285, endPoint x: 1018, endPoint y: 378, distance: 100.8
click at [1018, 378] on div at bounding box center [1176, 297] width 750 height 206
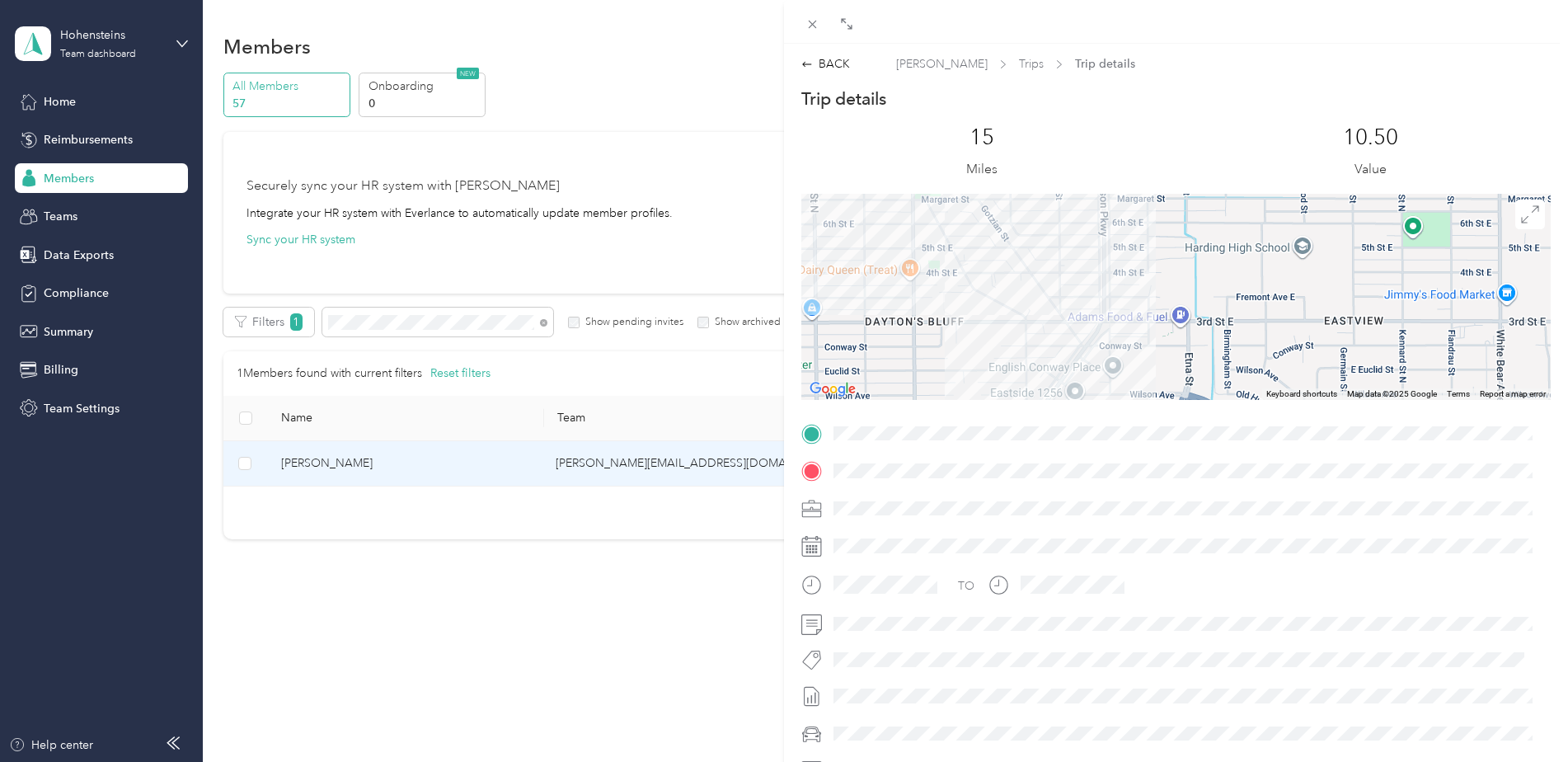
click at [1083, 434] on div "Trip details This trip cannot be edited because it is either under review, appr…" at bounding box center [1176, 455] width 750 height 735
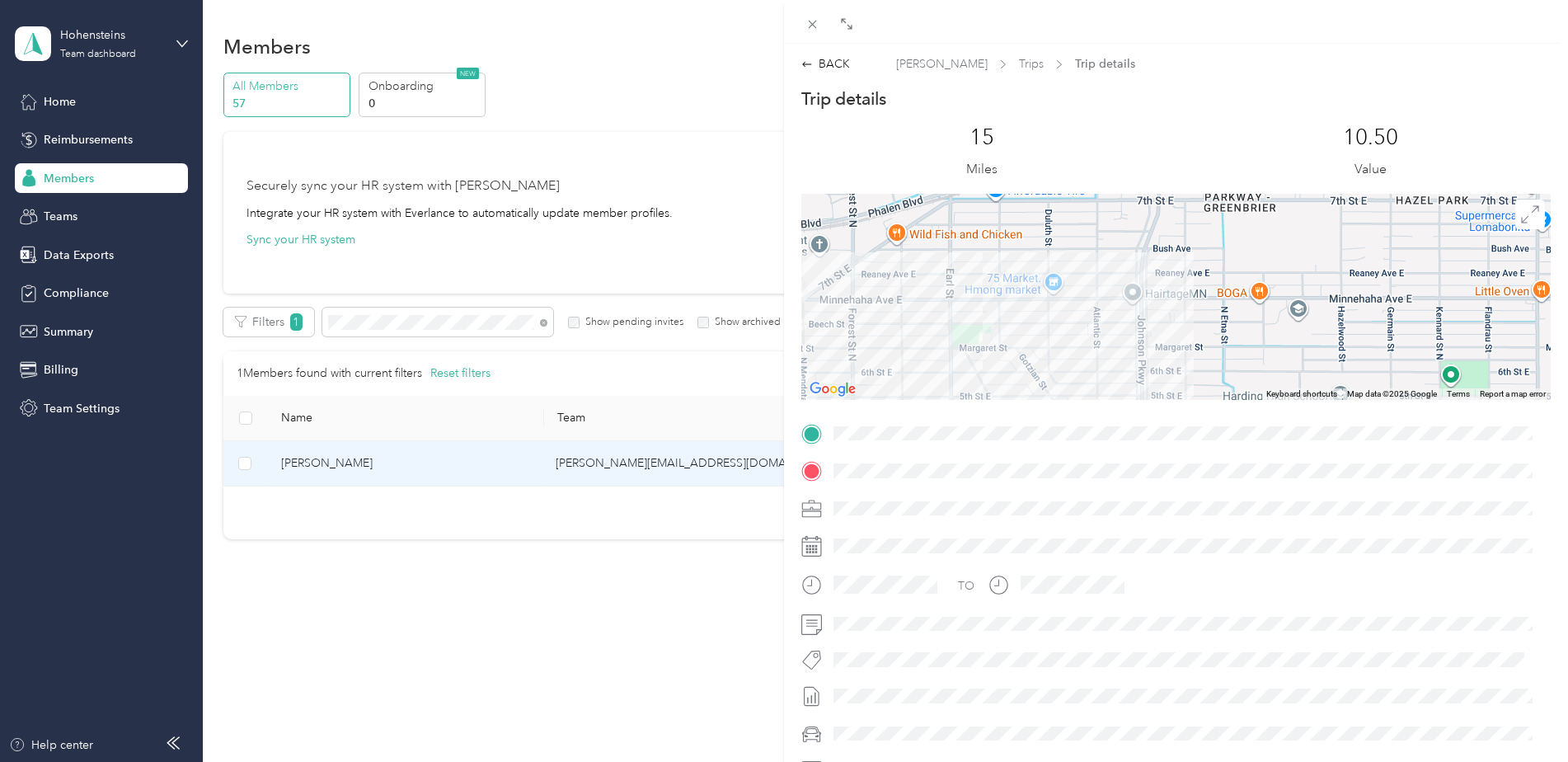
drag, startPoint x: 1046, startPoint y: 292, endPoint x: 1069, endPoint y: 399, distance: 109.4
click at [1069, 399] on div at bounding box center [1176, 297] width 750 height 206
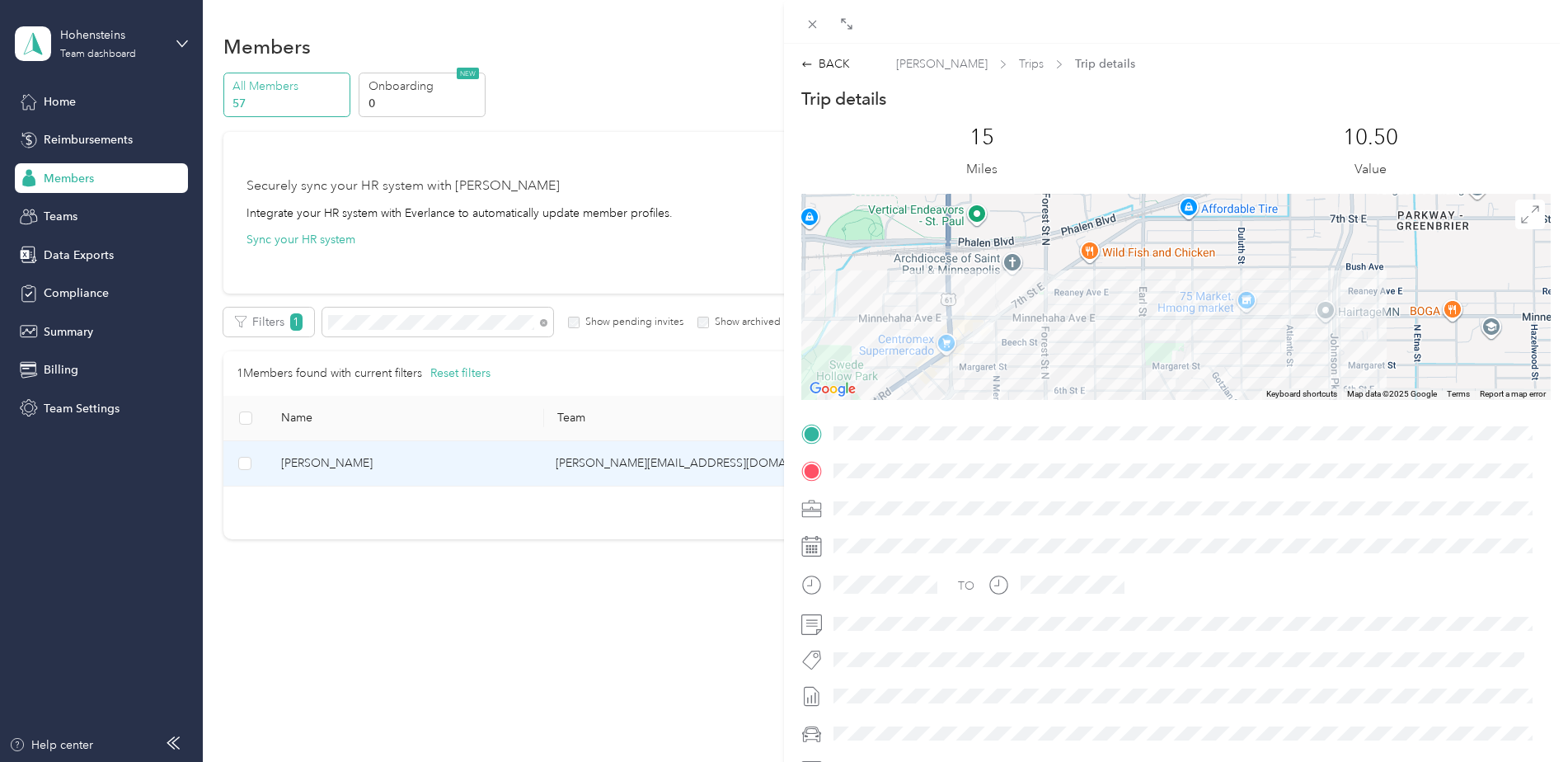
drag, startPoint x: 970, startPoint y: 317, endPoint x: 1172, endPoint y: 341, distance: 203.4
click at [1181, 342] on div at bounding box center [1176, 297] width 750 height 206
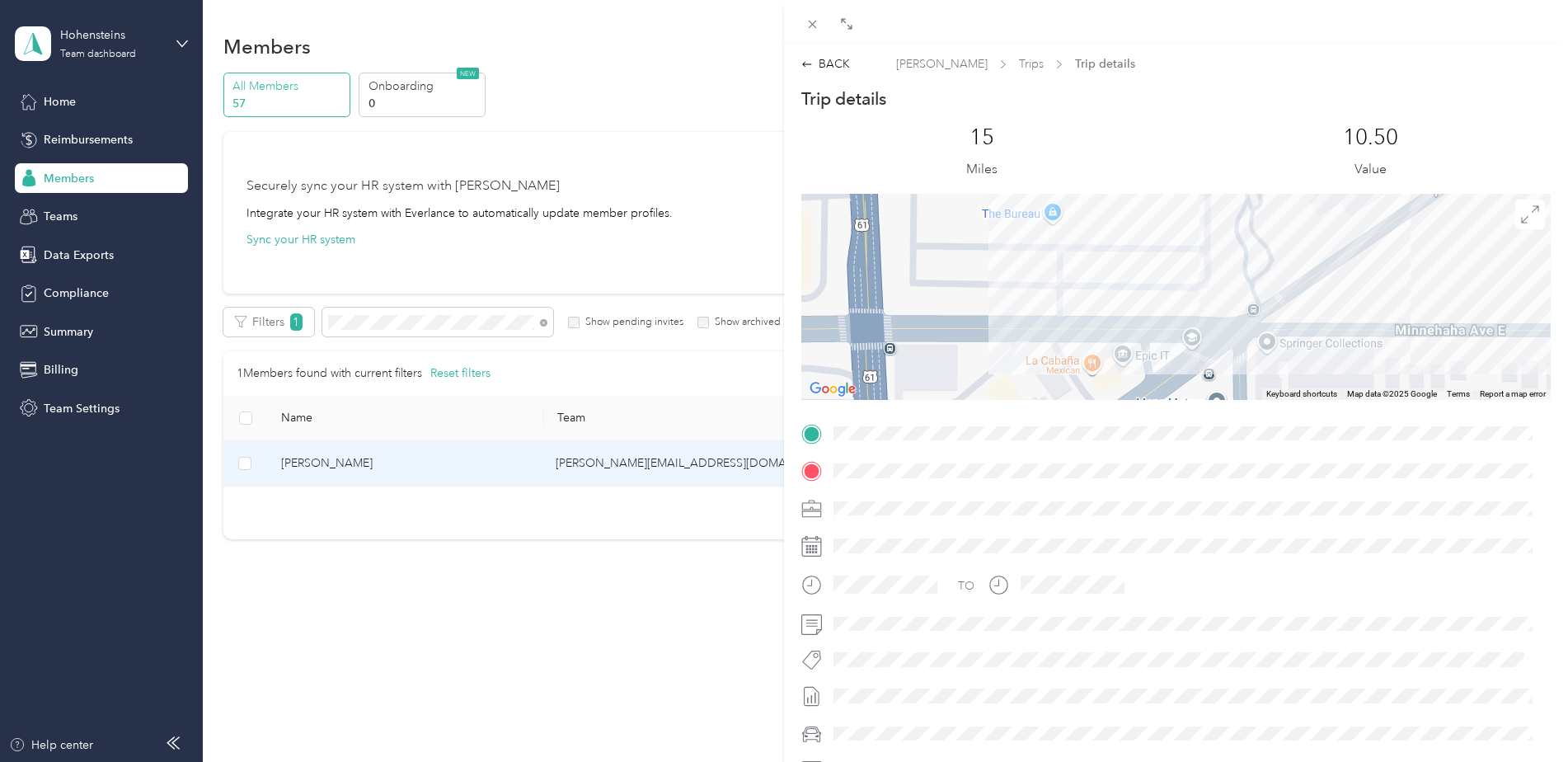
drag, startPoint x: 1014, startPoint y: 251, endPoint x: 1061, endPoint y: 391, distance: 147.7
click at [1061, 391] on div at bounding box center [1176, 297] width 750 height 206
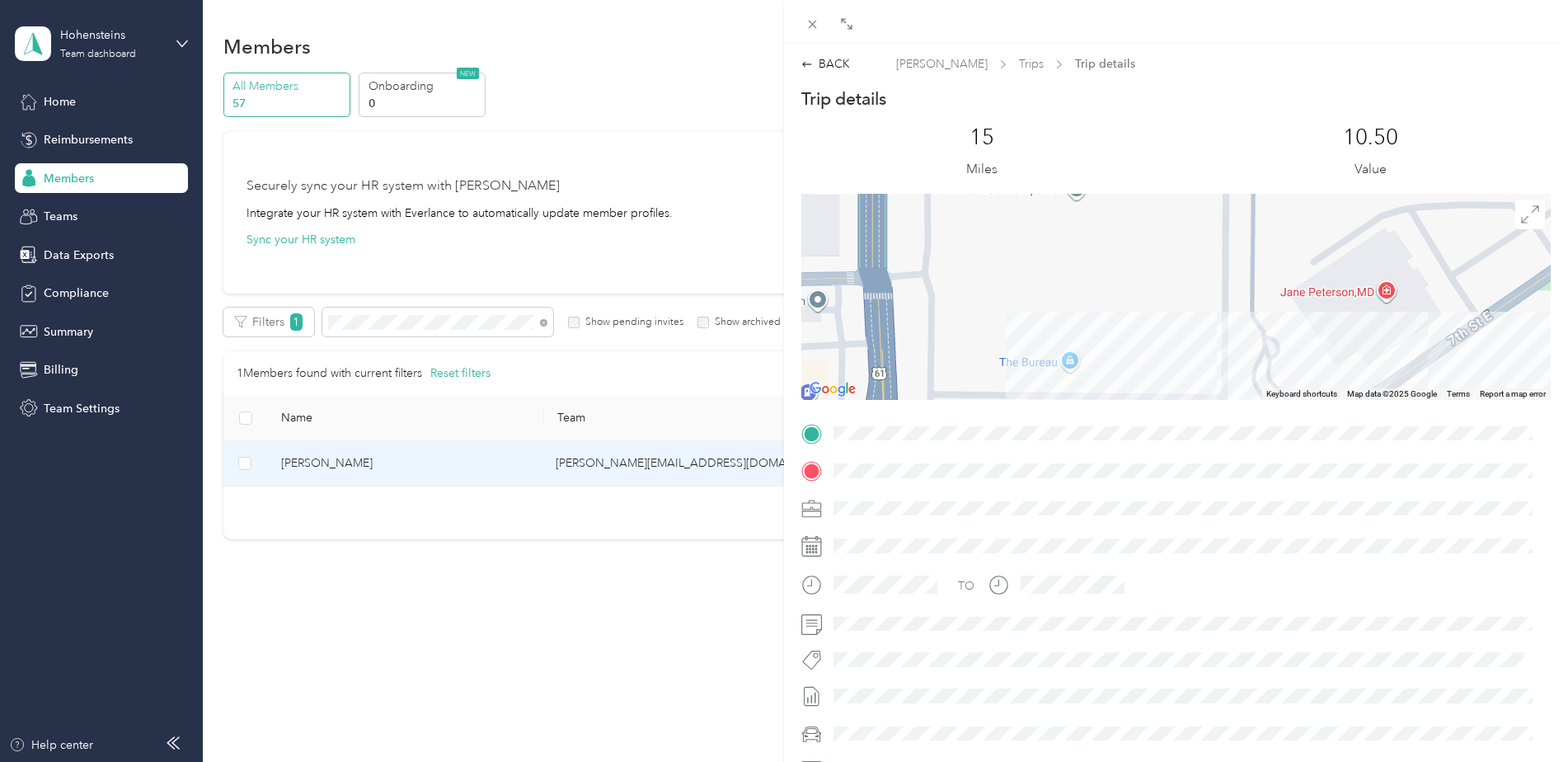
drag, startPoint x: 1062, startPoint y: 299, endPoint x: 1079, endPoint y: 407, distance: 109.3
click at [1079, 407] on div "Trip details This trip cannot be edited because it is either under review, appr…" at bounding box center [1176, 455] width 750 height 735
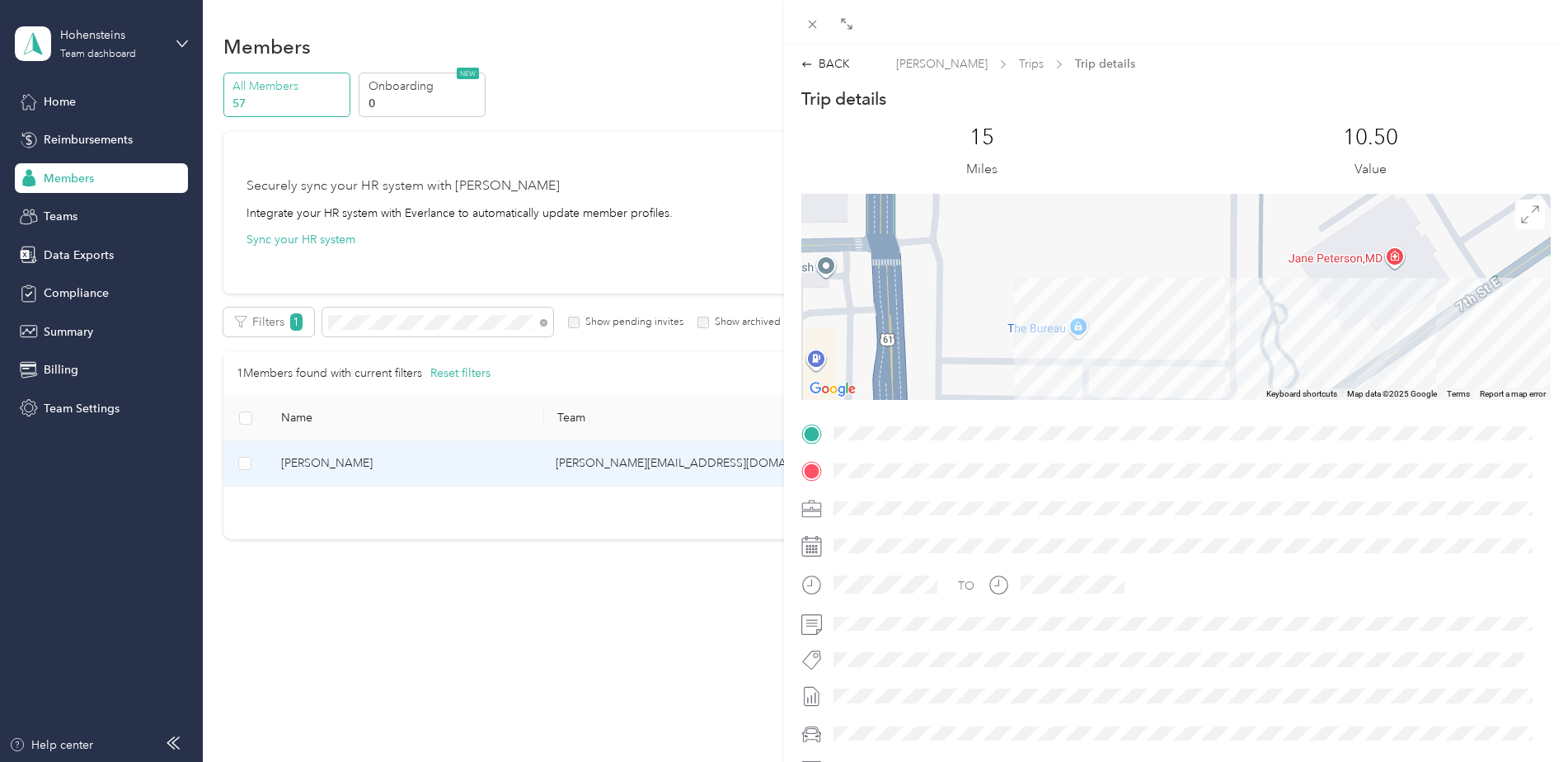
drag, startPoint x: 1077, startPoint y: 301, endPoint x: 1085, endPoint y: 261, distance: 40.8
click at [1085, 261] on div at bounding box center [1176, 297] width 750 height 206
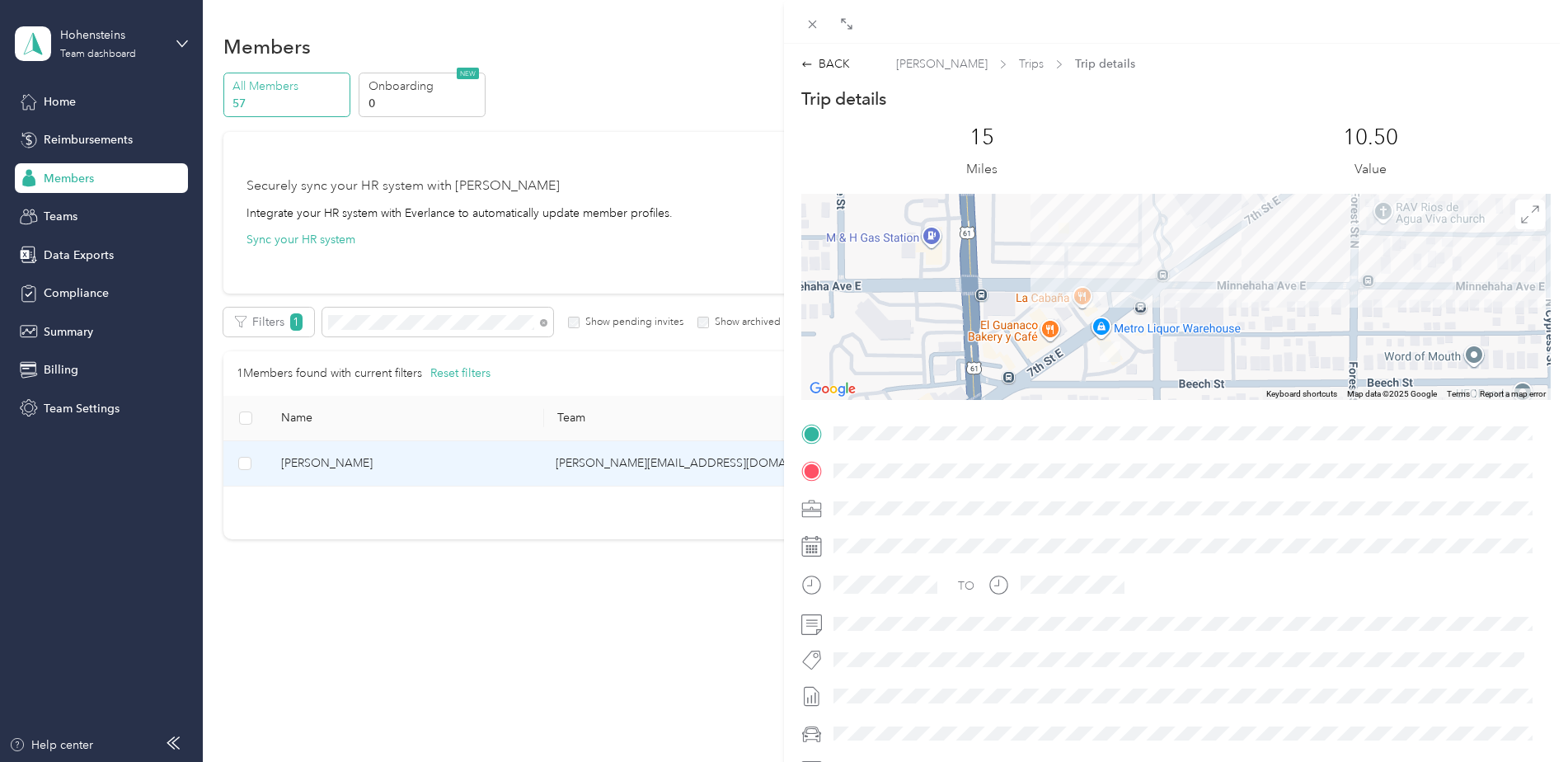
drag, startPoint x: 1148, startPoint y: 335, endPoint x: 1125, endPoint y: 259, distance: 79.4
click at [1125, 259] on div at bounding box center [1176, 297] width 750 height 206
drag, startPoint x: 1152, startPoint y: 334, endPoint x: 1139, endPoint y: 294, distance: 42.1
click at [1140, 295] on div at bounding box center [1176, 297] width 750 height 206
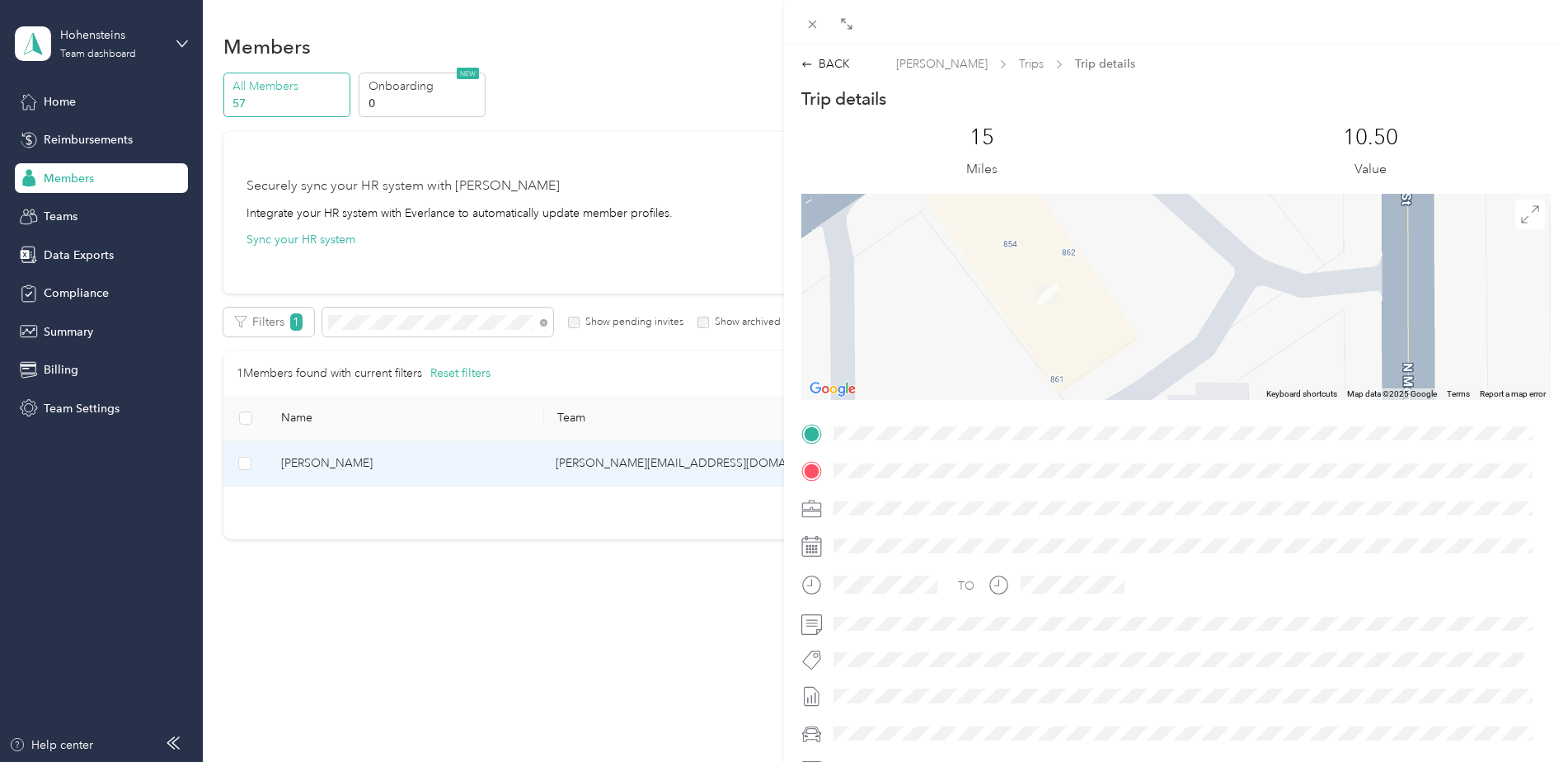
drag, startPoint x: 969, startPoint y: 315, endPoint x: 1008, endPoint y: 303, distance: 40.8
click at [1008, 303] on div at bounding box center [1176, 297] width 750 height 206
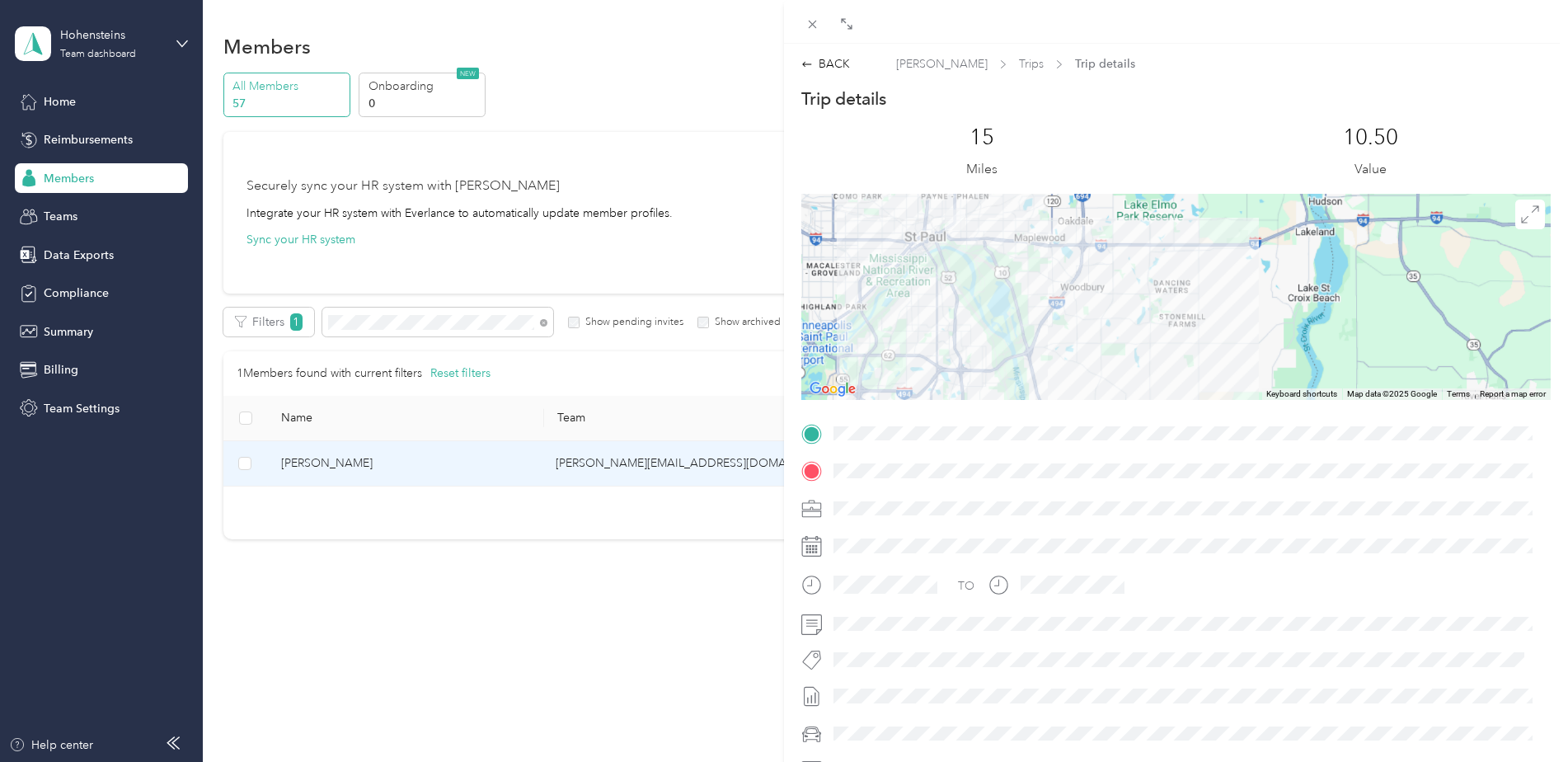
drag, startPoint x: 1001, startPoint y: 326, endPoint x: 960, endPoint y: 208, distance: 124.9
click at [959, 209] on div at bounding box center [1176, 297] width 750 height 206
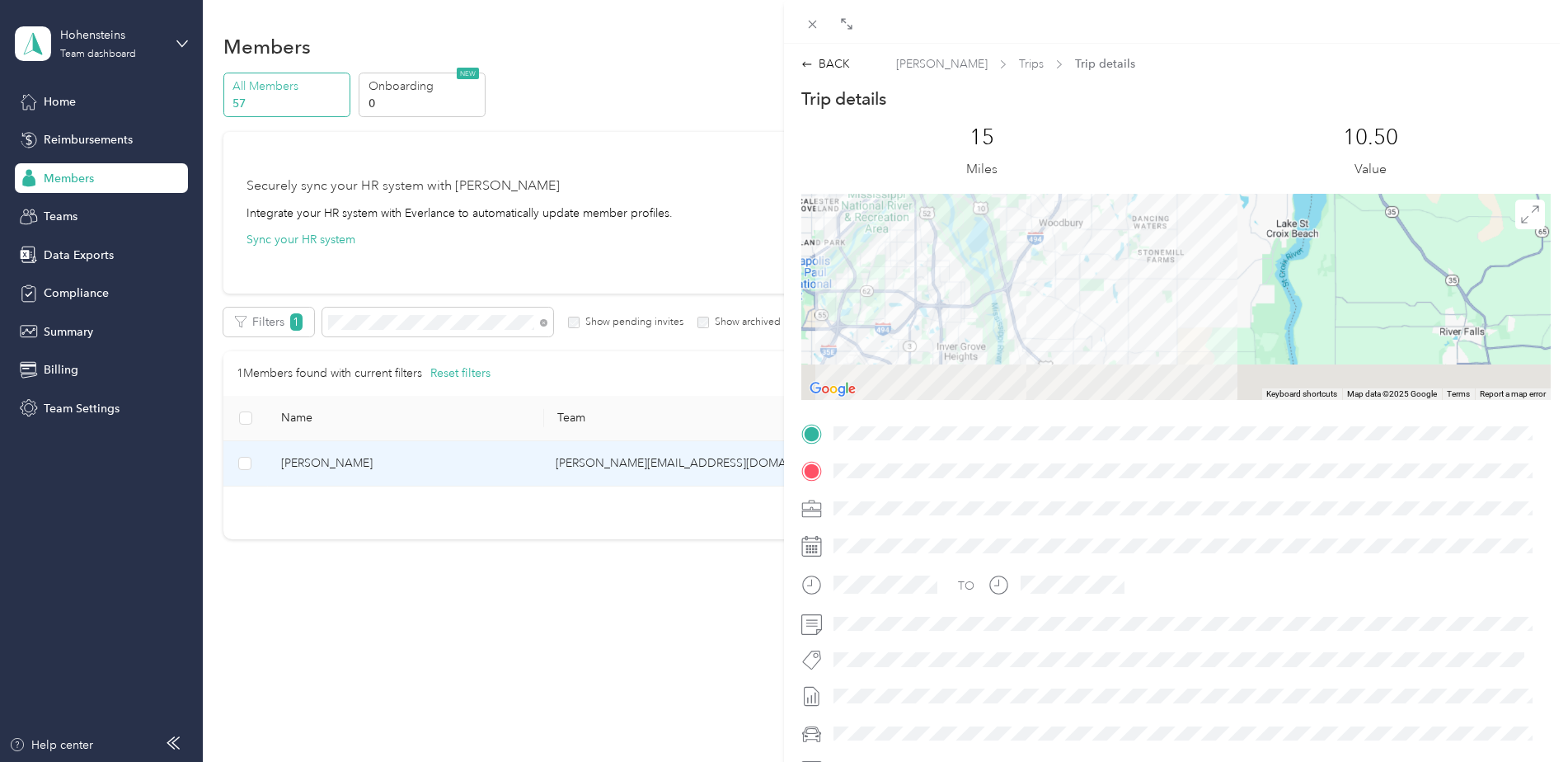
drag, startPoint x: 1025, startPoint y: 312, endPoint x: 976, endPoint y: 184, distance: 137.1
click at [959, 170] on div "Trip details This trip cannot be edited because it is either under review, appr…" at bounding box center [1176, 455] width 750 height 735
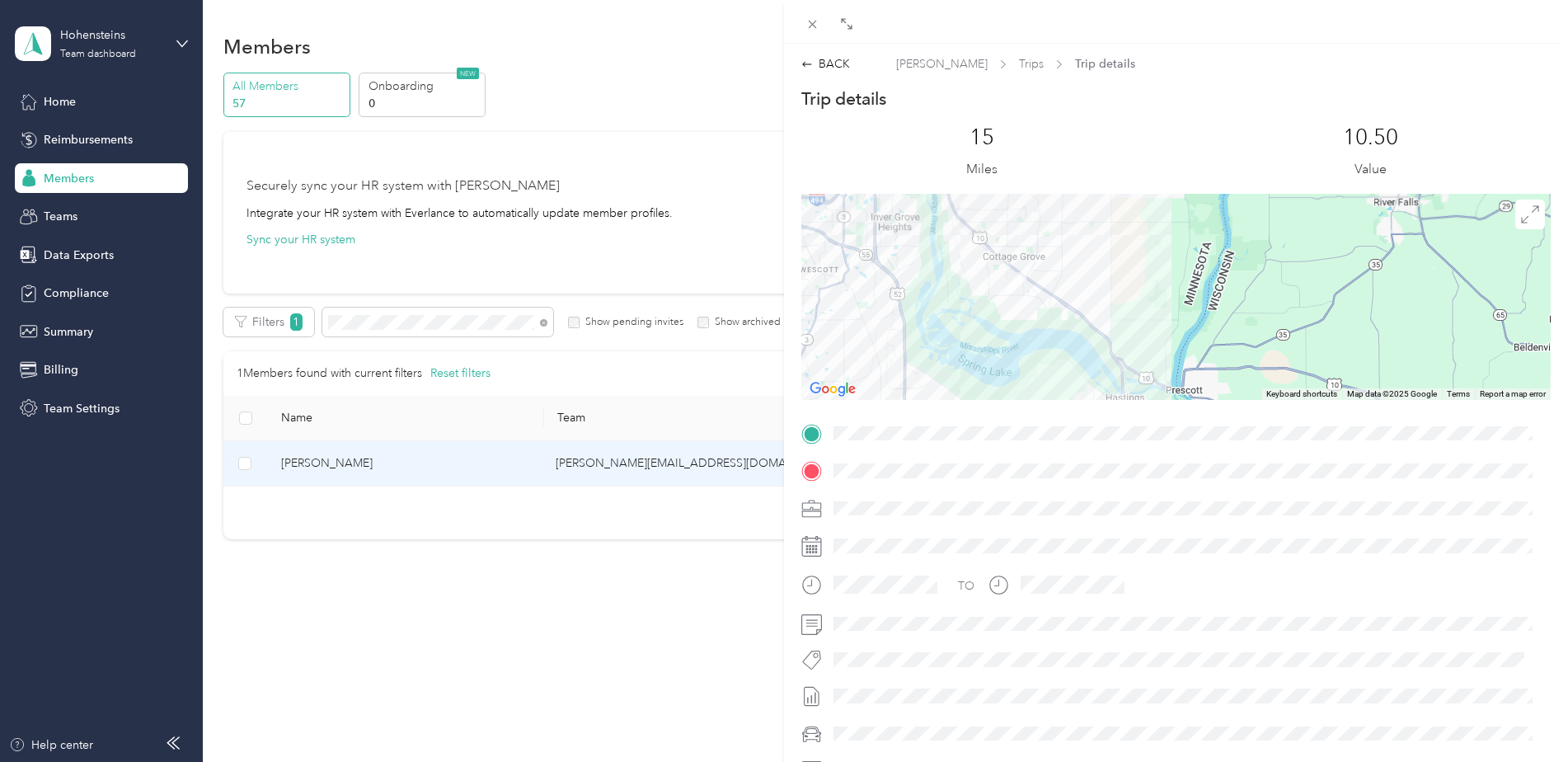
click at [1058, 297] on div at bounding box center [1176, 297] width 750 height 206
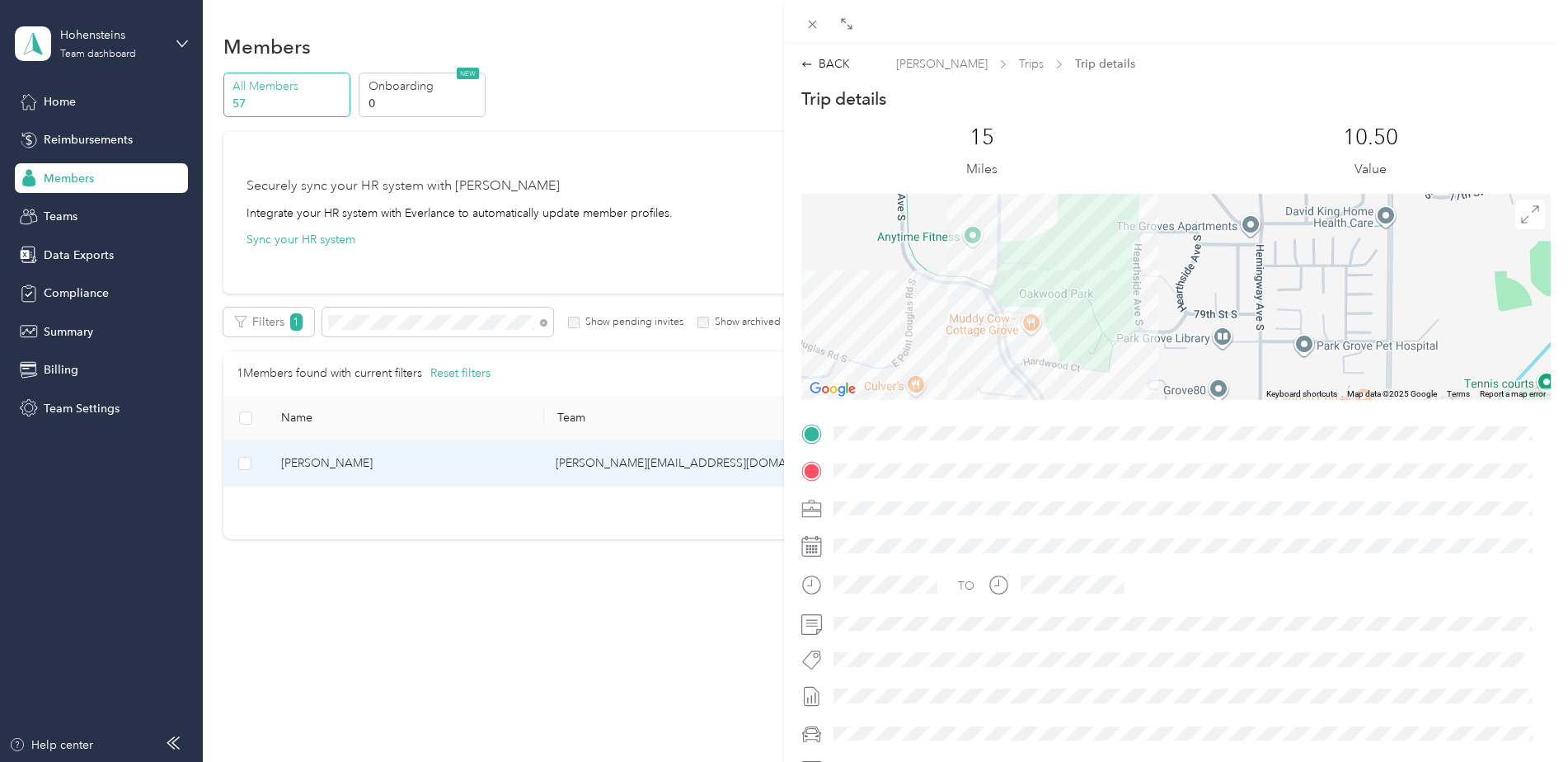
drag, startPoint x: 979, startPoint y: 261, endPoint x: 1050, endPoint y: 336, distance: 103.3
click at [1050, 336] on div at bounding box center [1176, 297] width 750 height 206
click at [844, 69] on div "BACK" at bounding box center [826, 64] width 49 height 17
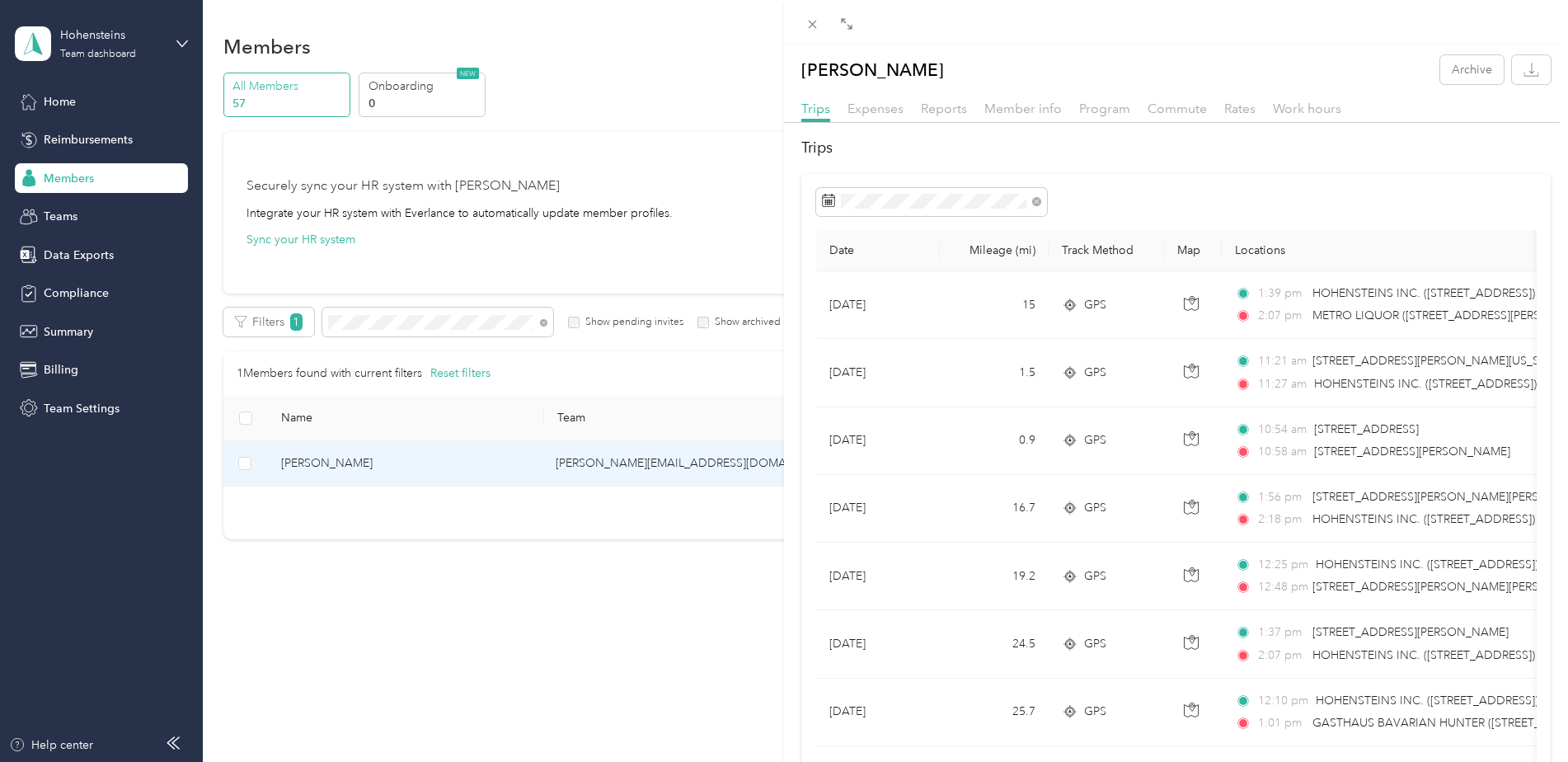
click at [799, 22] on div at bounding box center [1176, 22] width 784 height 44
click at [808, 22] on icon at bounding box center [813, 24] width 14 height 14
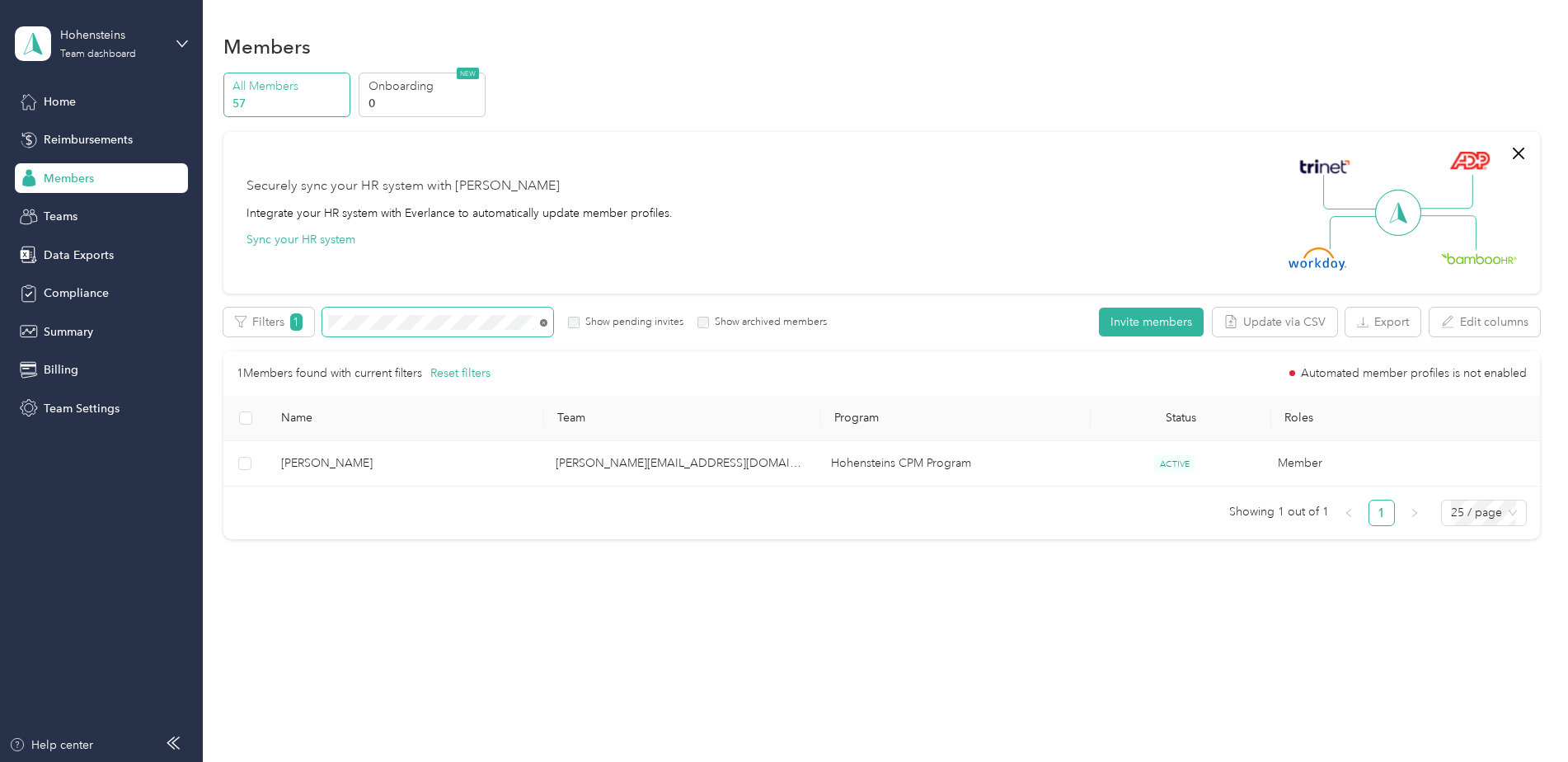
click at [543, 321] on icon at bounding box center [544, 323] width 8 height 8
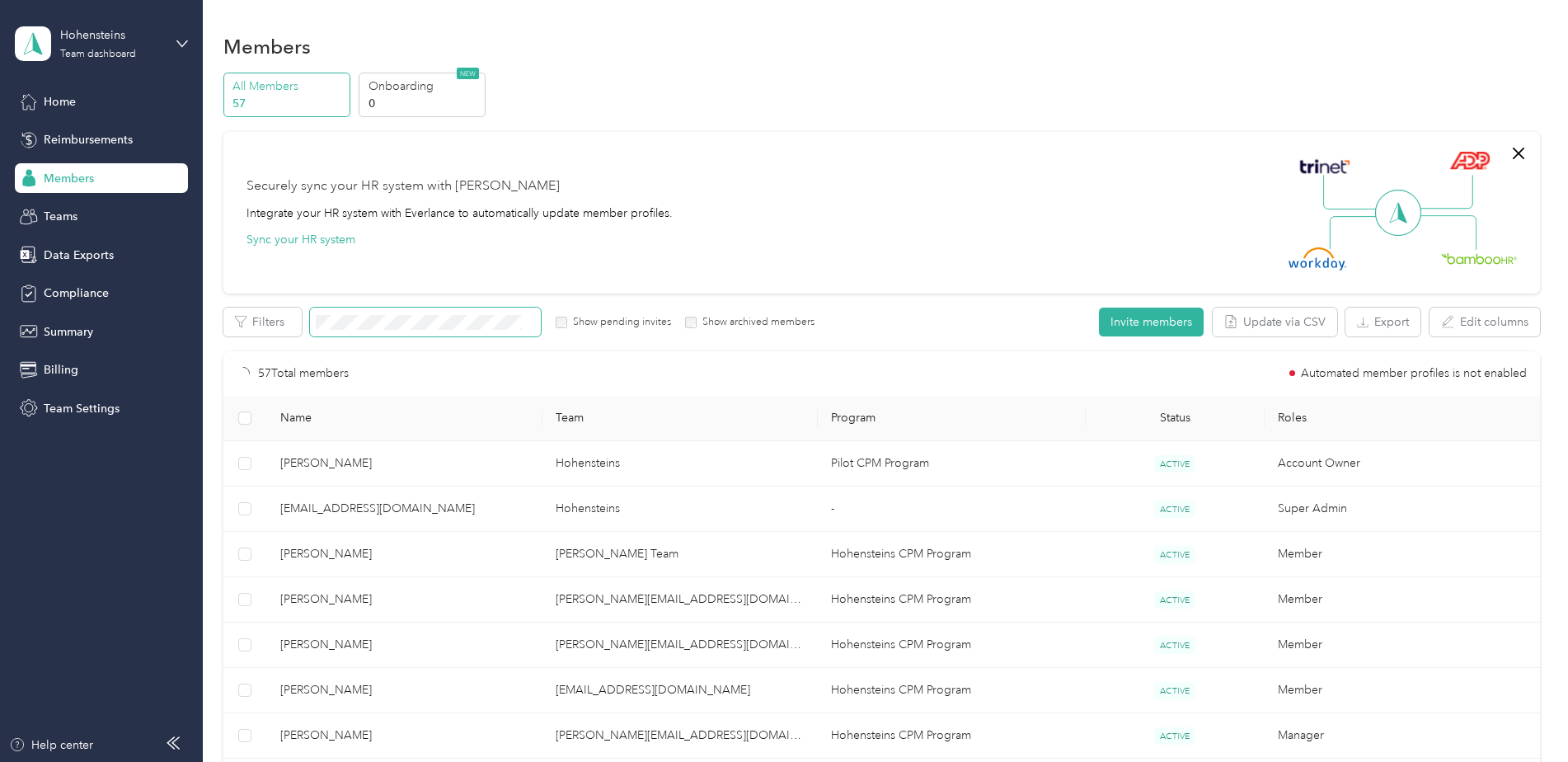
click at [419, 318] on span at bounding box center [425, 321] width 230 height 29
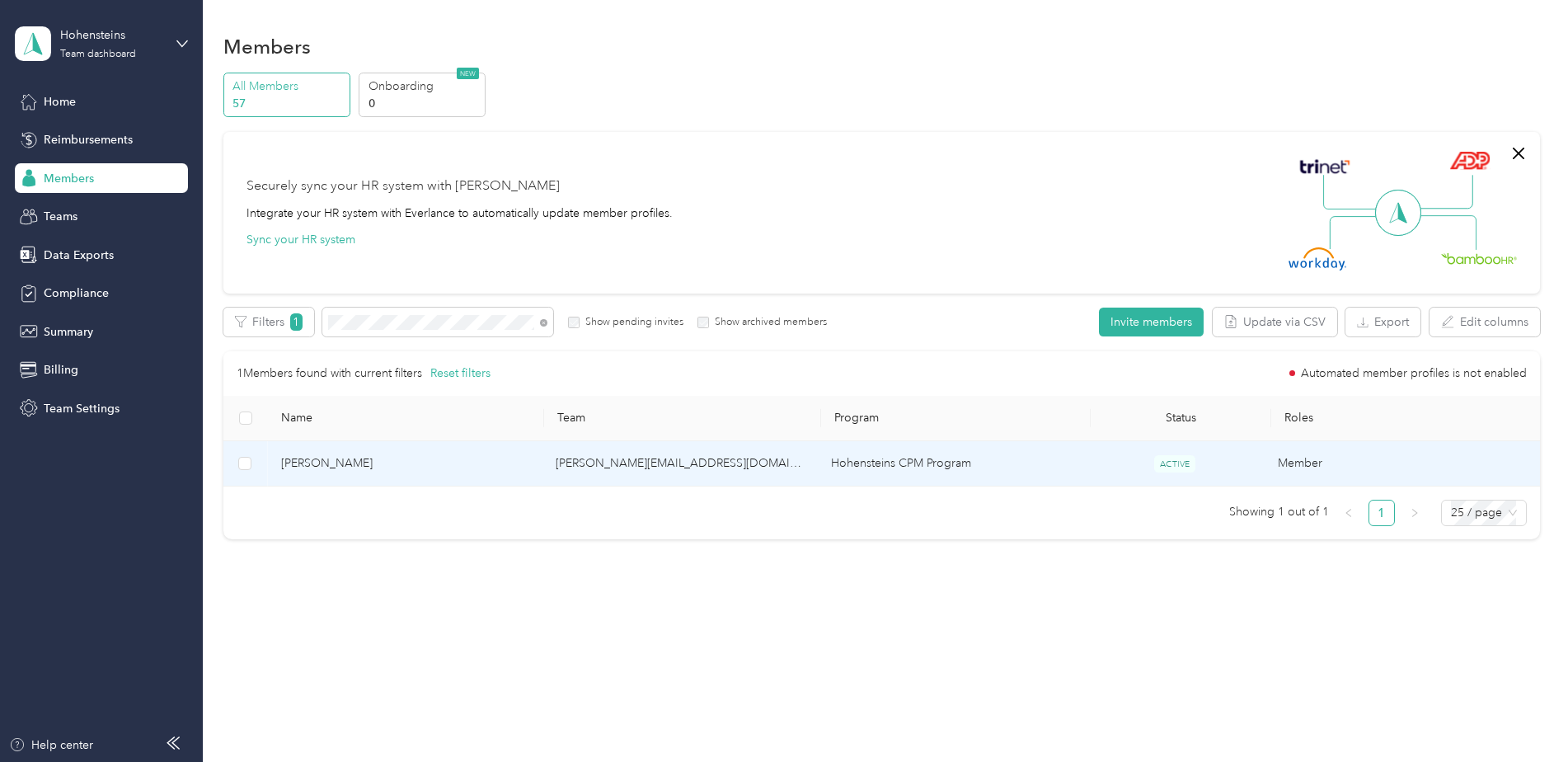
click at [473, 466] on span "[PERSON_NAME]" at bounding box center [405, 463] width 249 height 18
